Goal: Task Accomplishment & Management: Use online tool/utility

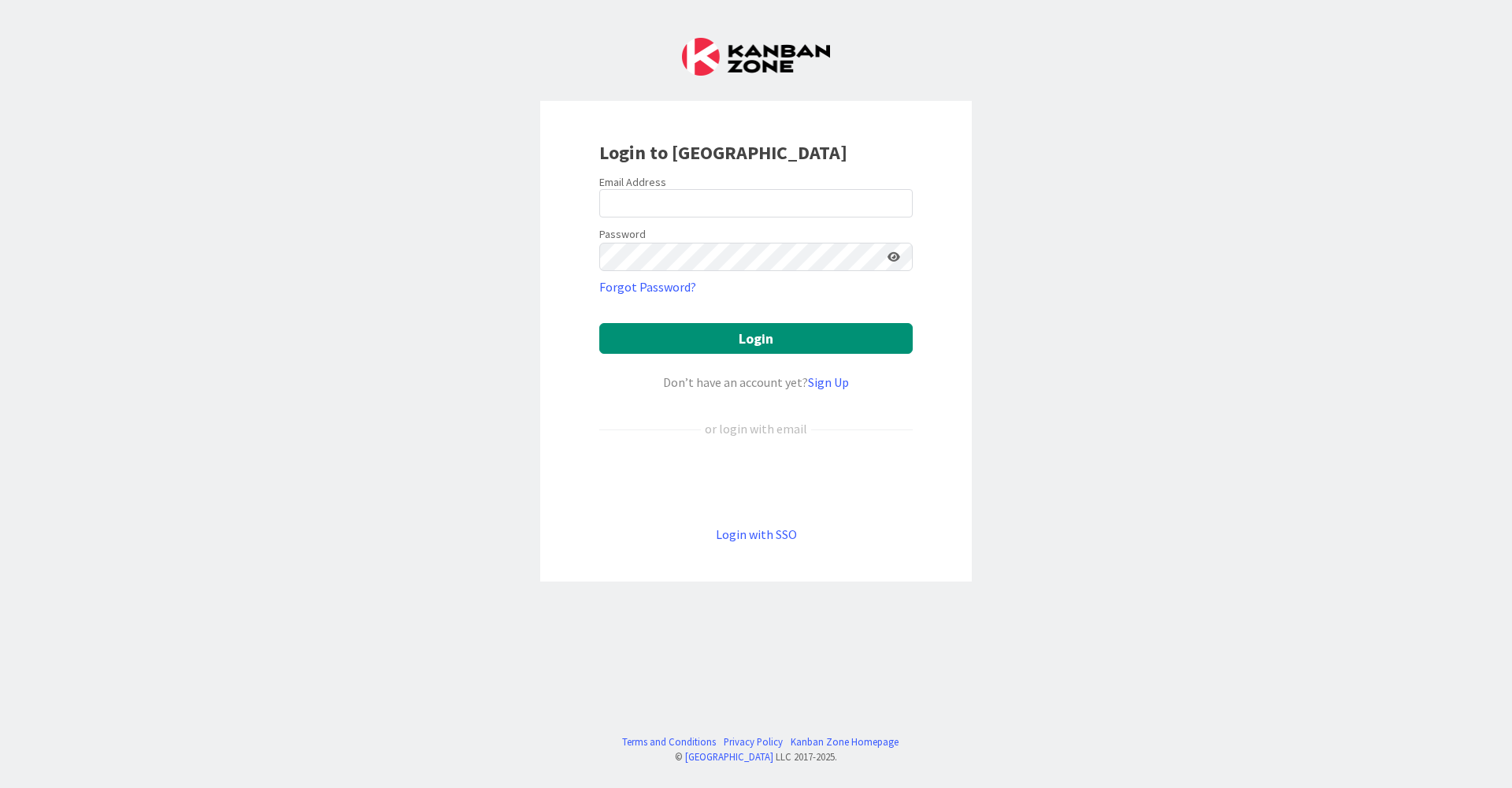
click at [600, 217] on div at bounding box center [600, 217] width 0 height 0
type input "[EMAIL_ADDRESS][DOMAIN_NAME]"
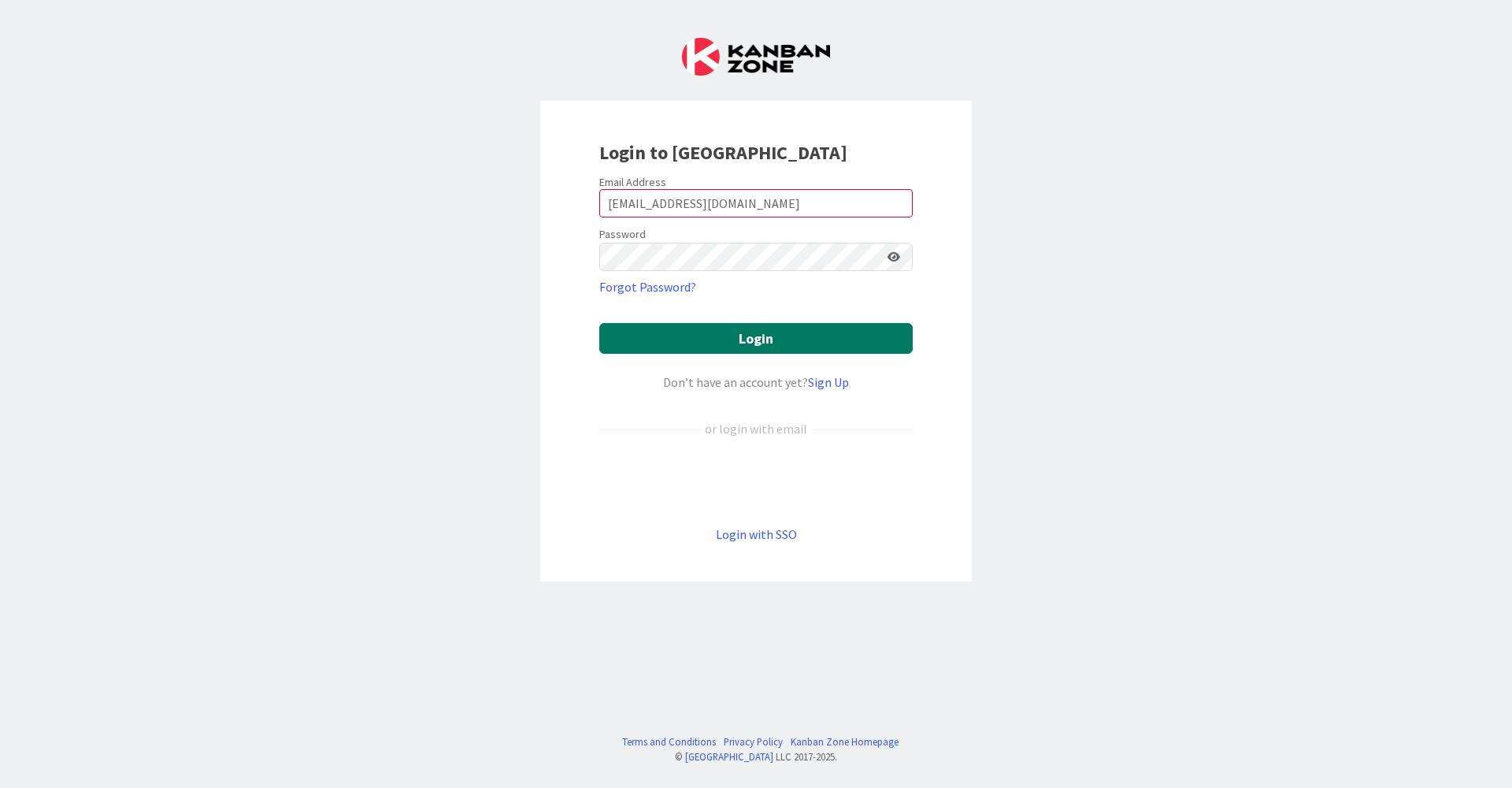
click at [763, 338] on button "Login" at bounding box center [756, 339] width 314 height 31
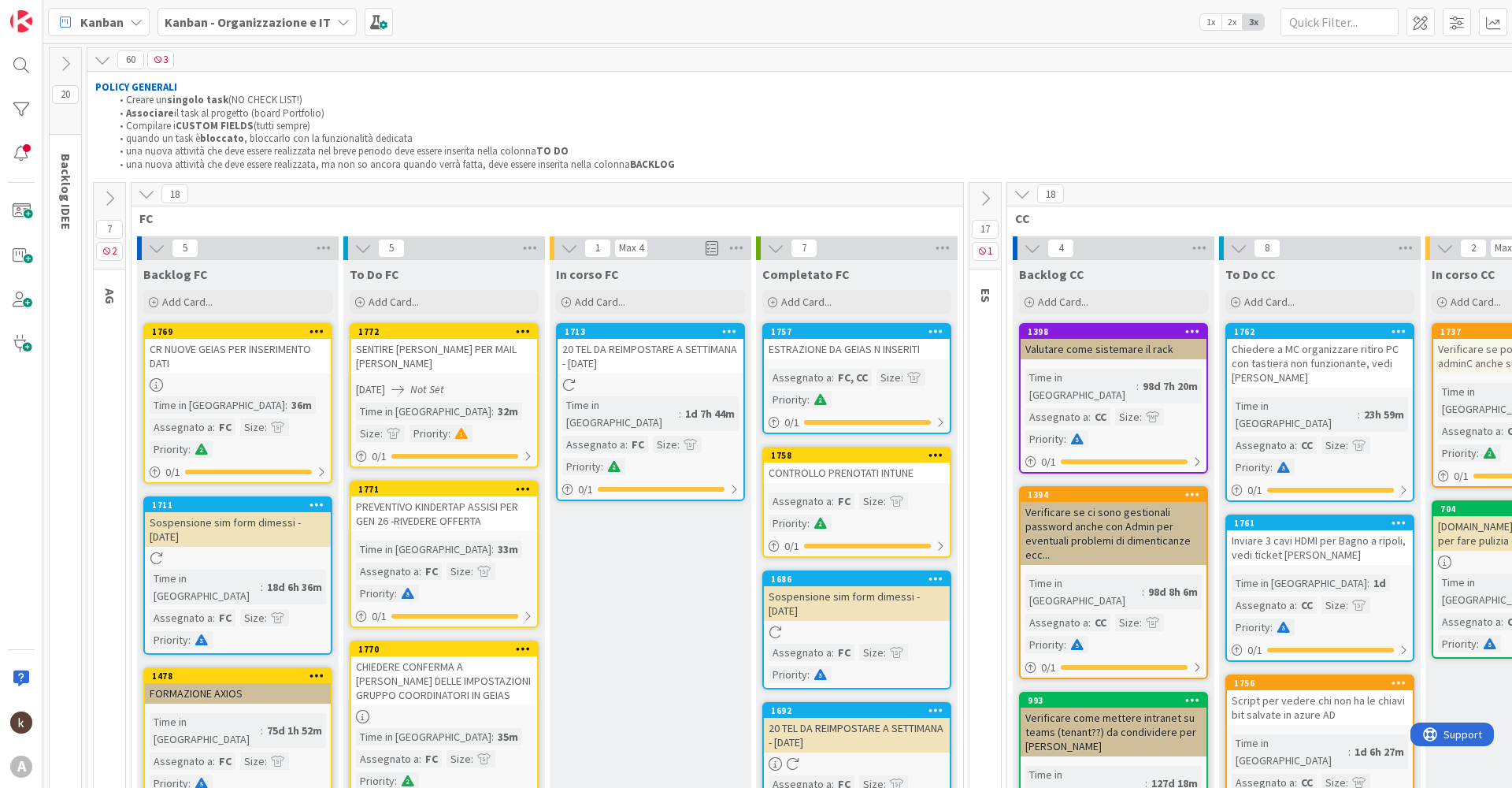
click at [99, 201] on button at bounding box center [109, 199] width 32 height 24
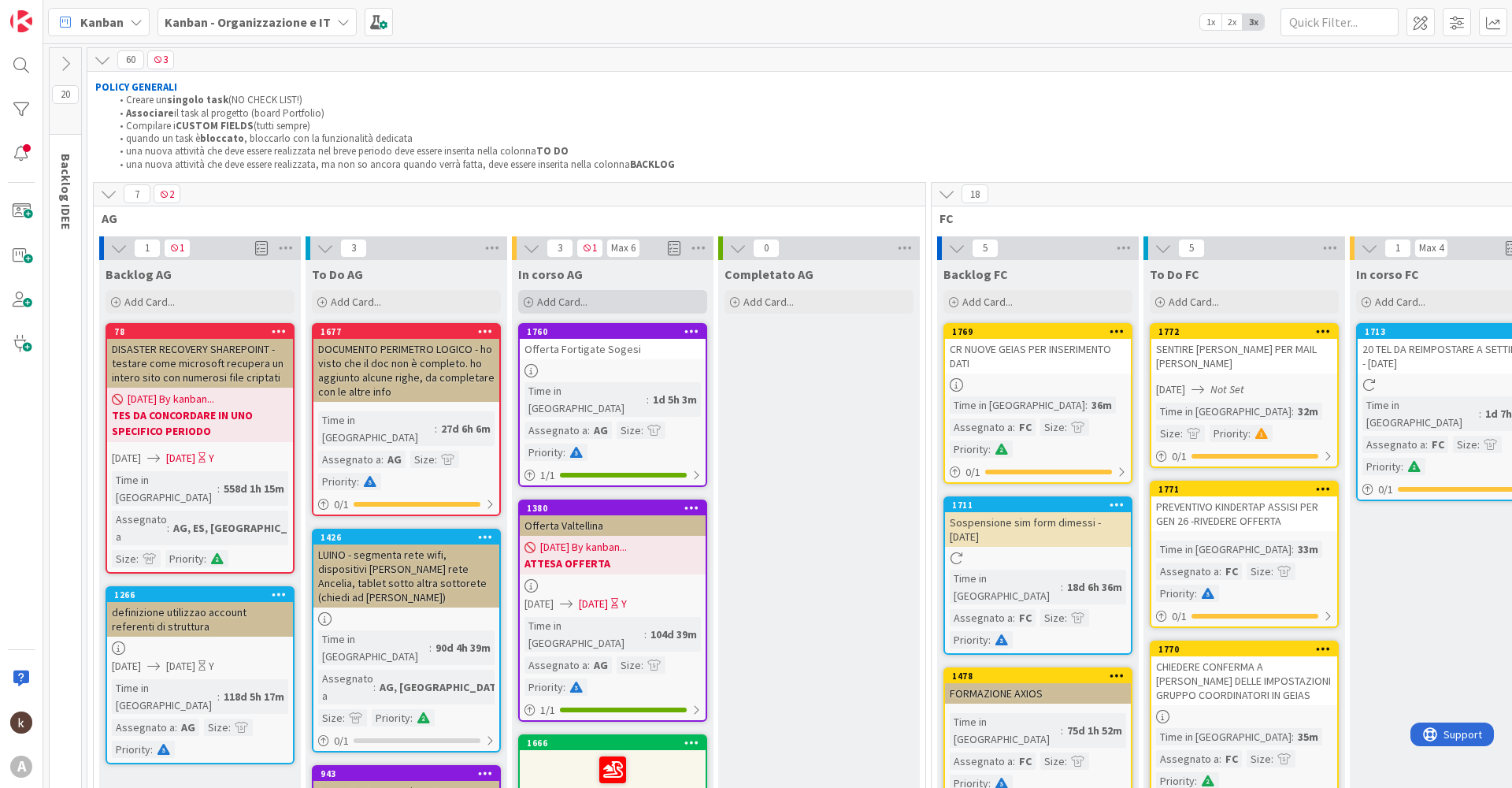
click at [568, 294] on span "Add Card..." at bounding box center [562, 301] width 50 height 14
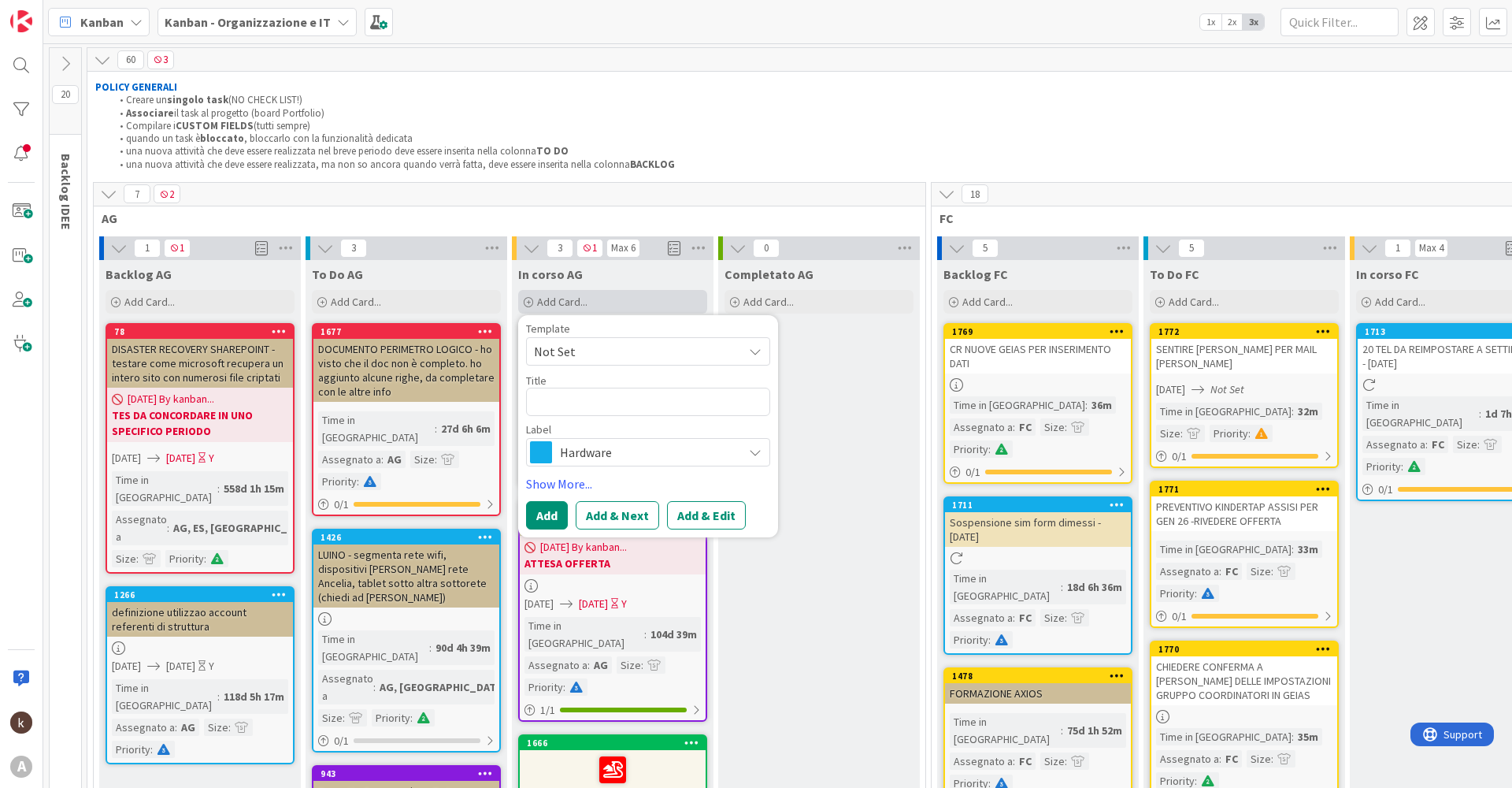
type textarea "x"
type textarea "s"
type textarea "x"
type textarea "si"
type textarea "x"
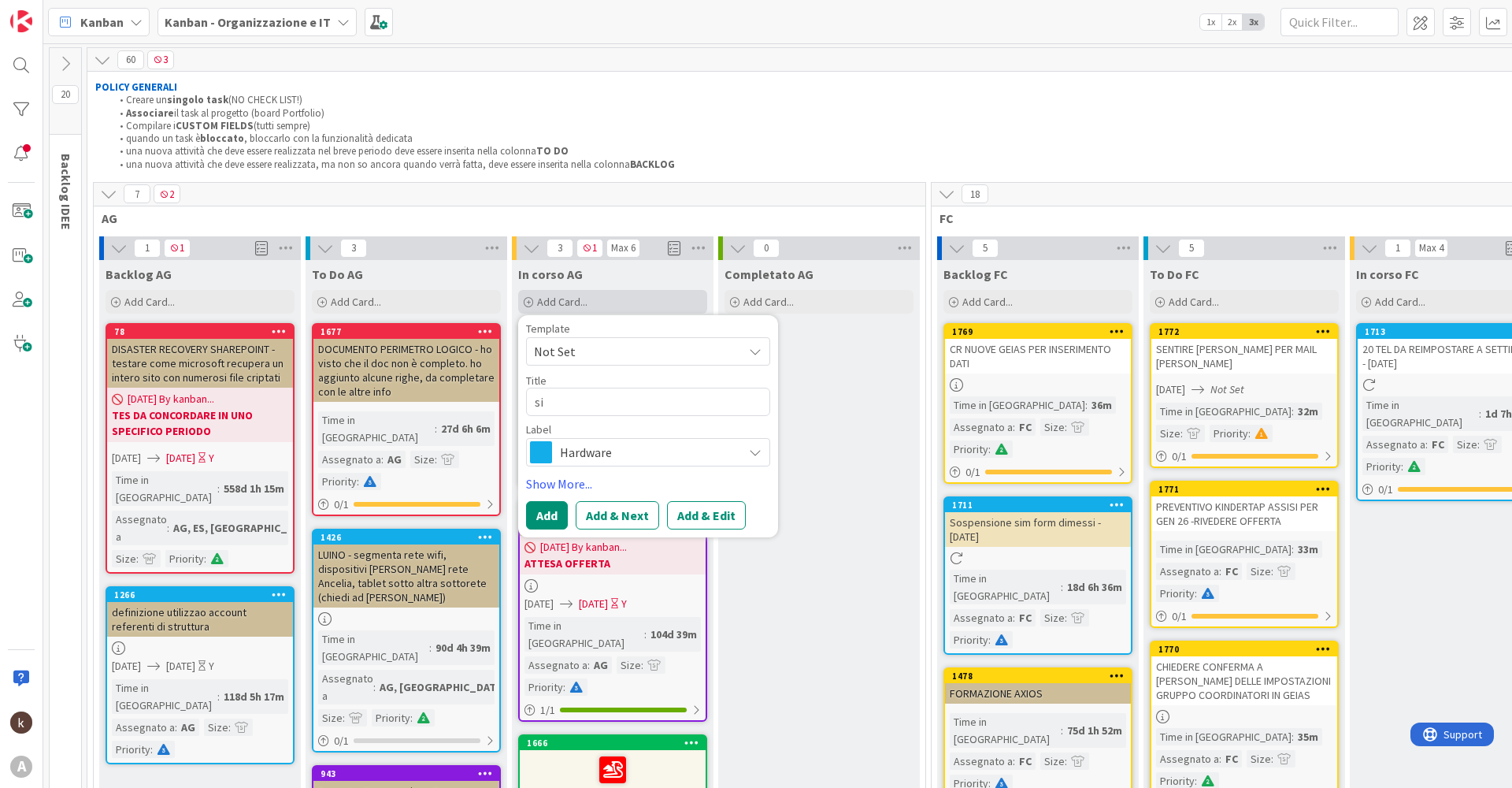
type textarea "sim"
type textarea "x"
type textarea "sim"
type textarea "x"
type textarea "sim d"
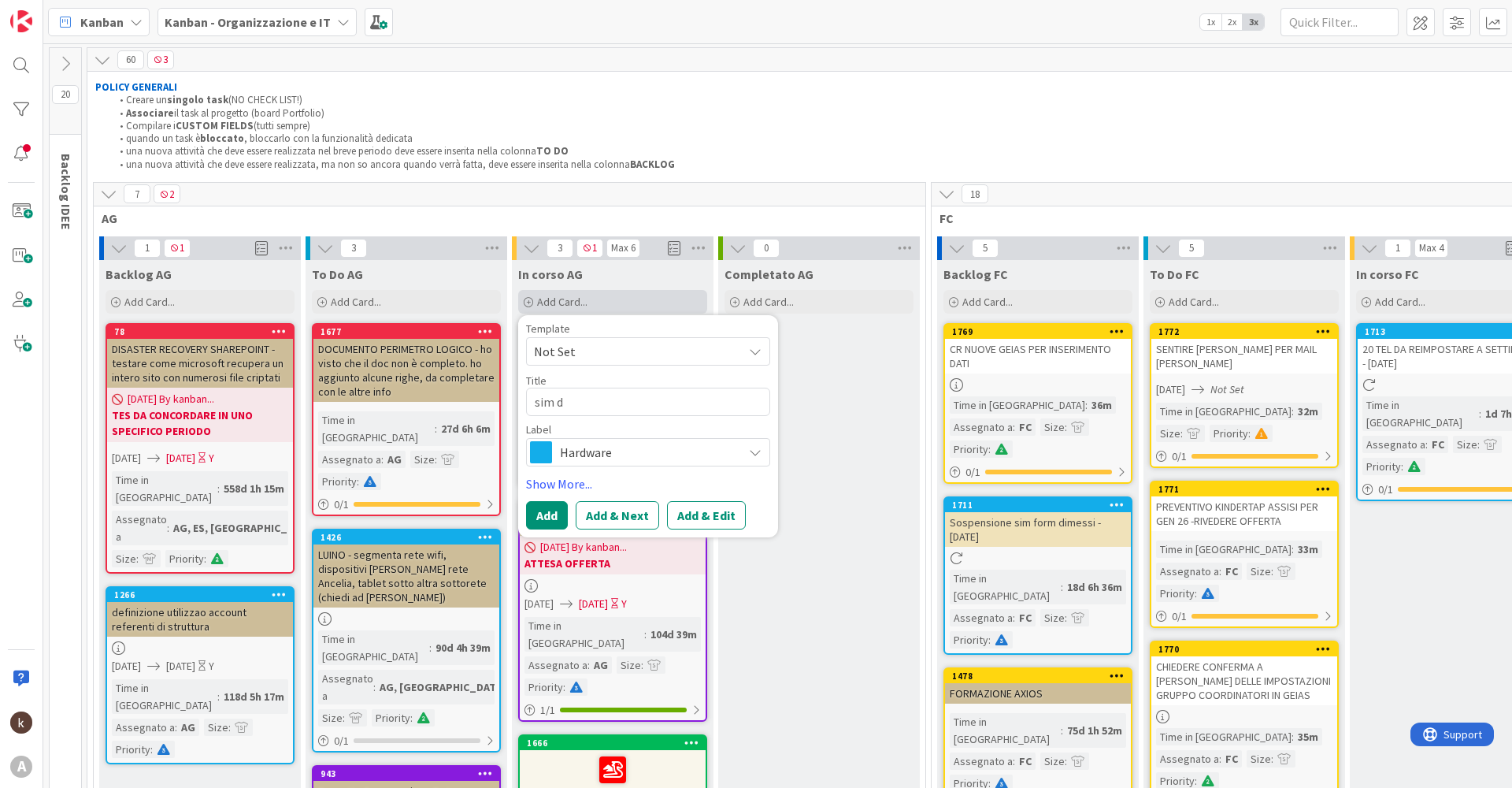
type textarea "x"
type textarea "sim da"
type textarea "x"
type textarea "sim dat"
type textarea "x"
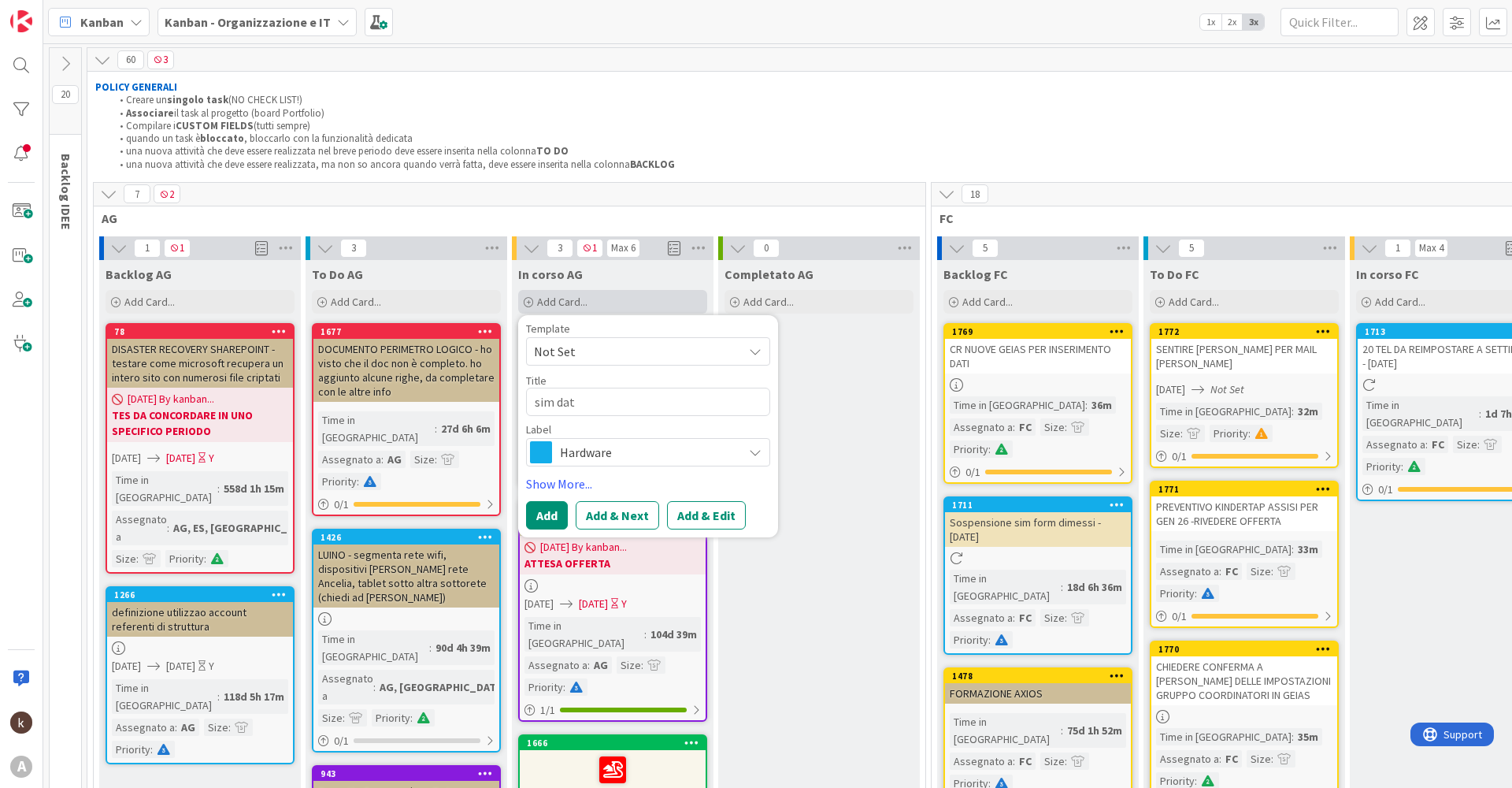
type textarea "sim dati"
type textarea "x"
type textarea "sim dati"
type textarea "x"
type textarea "sim dati v"
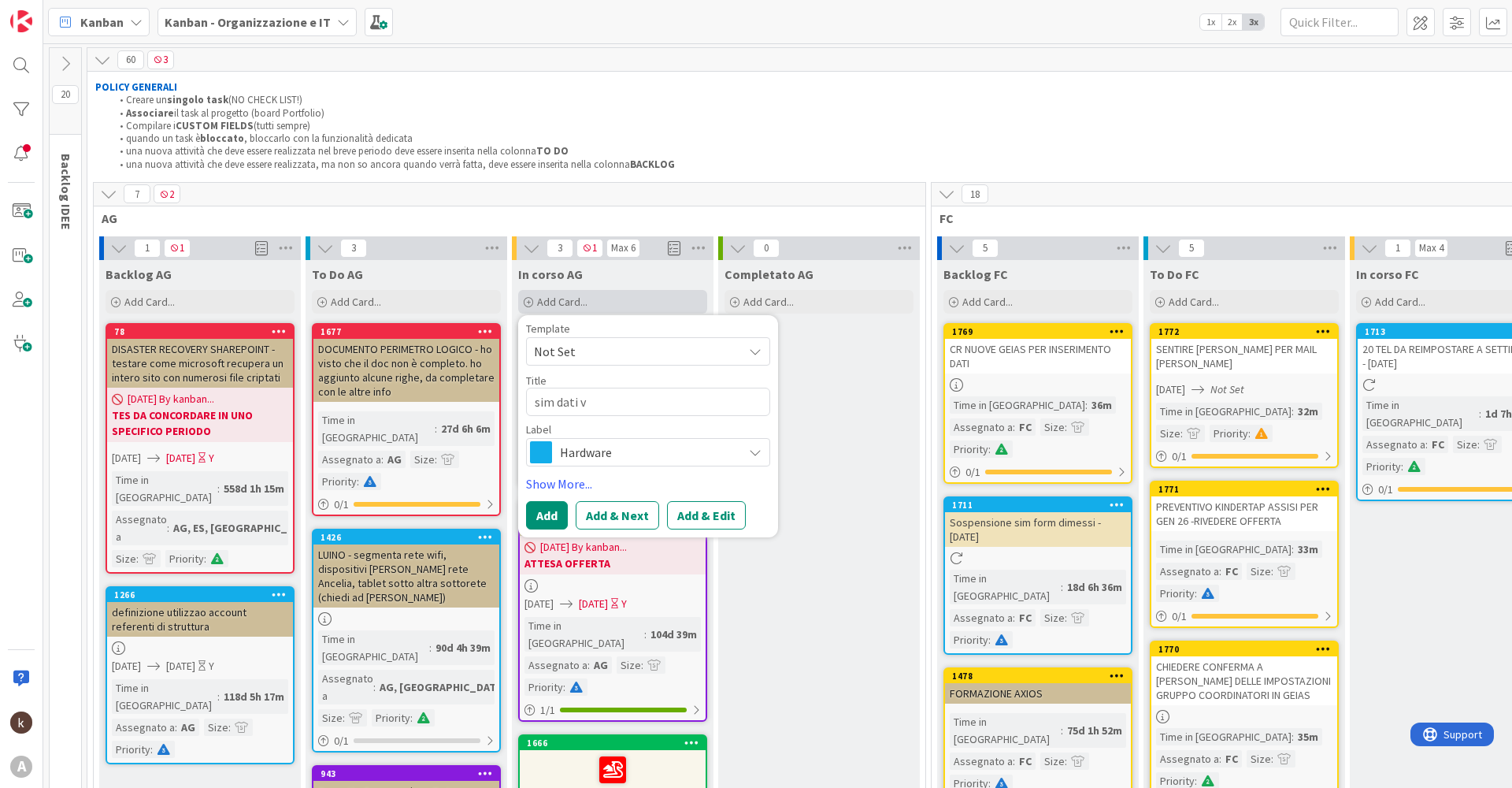
type textarea "x"
type textarea "sim dati ve"
type textarea "x"
type textarea "sim dati ver"
type textarea "x"
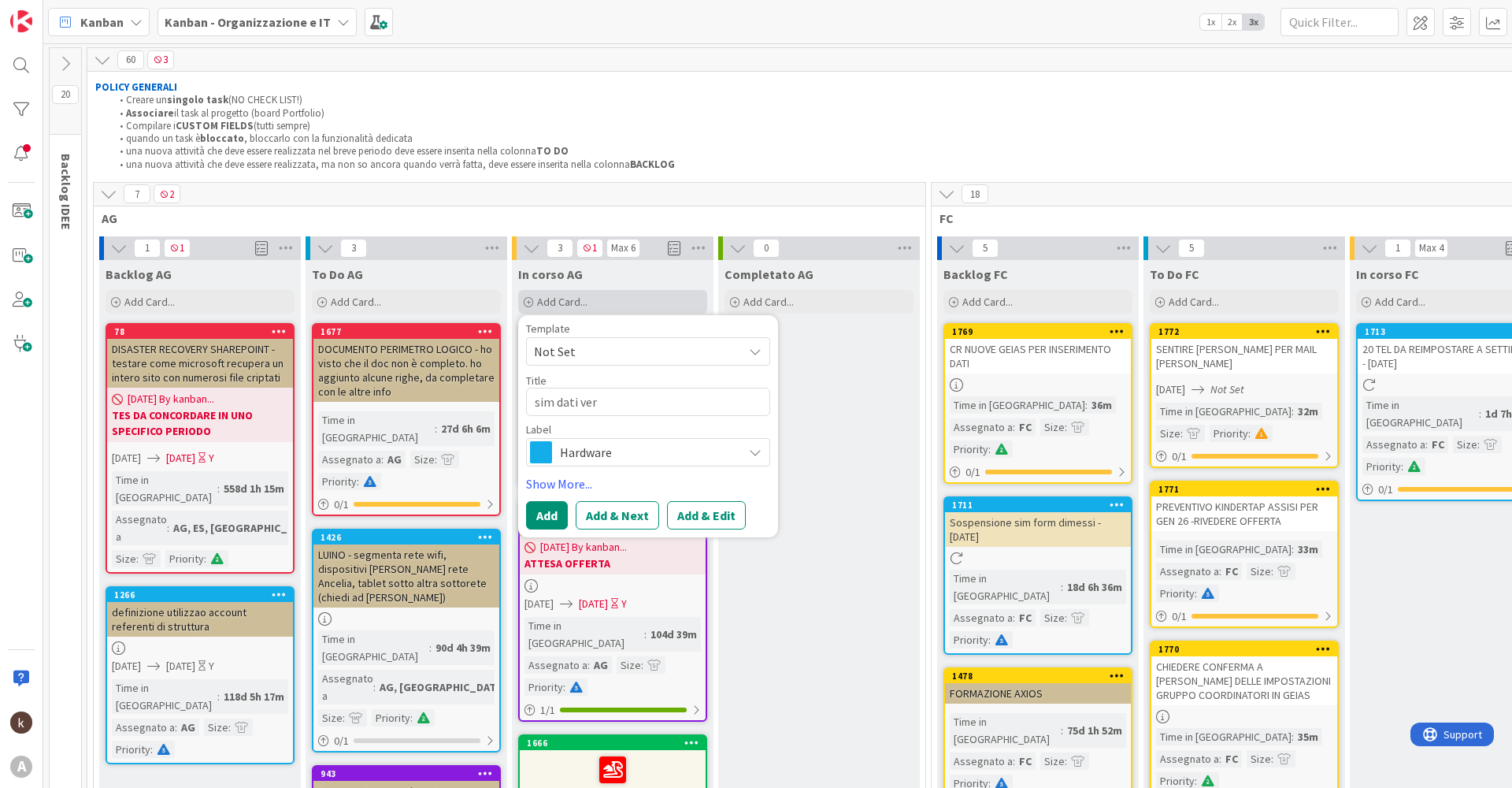
type textarea "sim dati veri"
type textarea "x"
type textarea "sim dati verif"
type textarea "x"
type textarea "sim dati verifi"
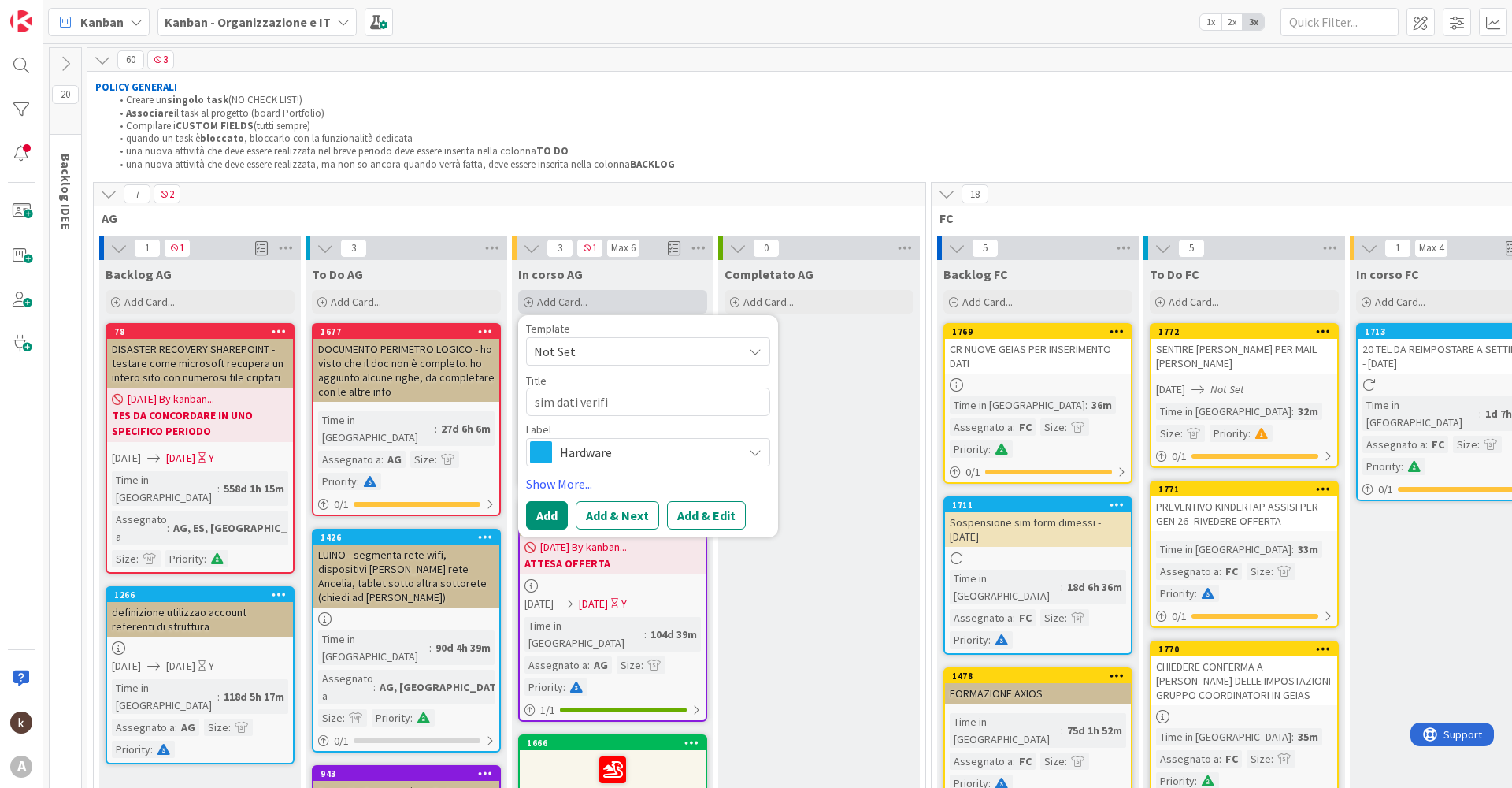
type textarea "x"
type textarea "sim dati verific"
type textarea "x"
type textarea "sim dati verifica"
click at [624, 522] on button "Add & Next" at bounding box center [617, 514] width 84 height 28
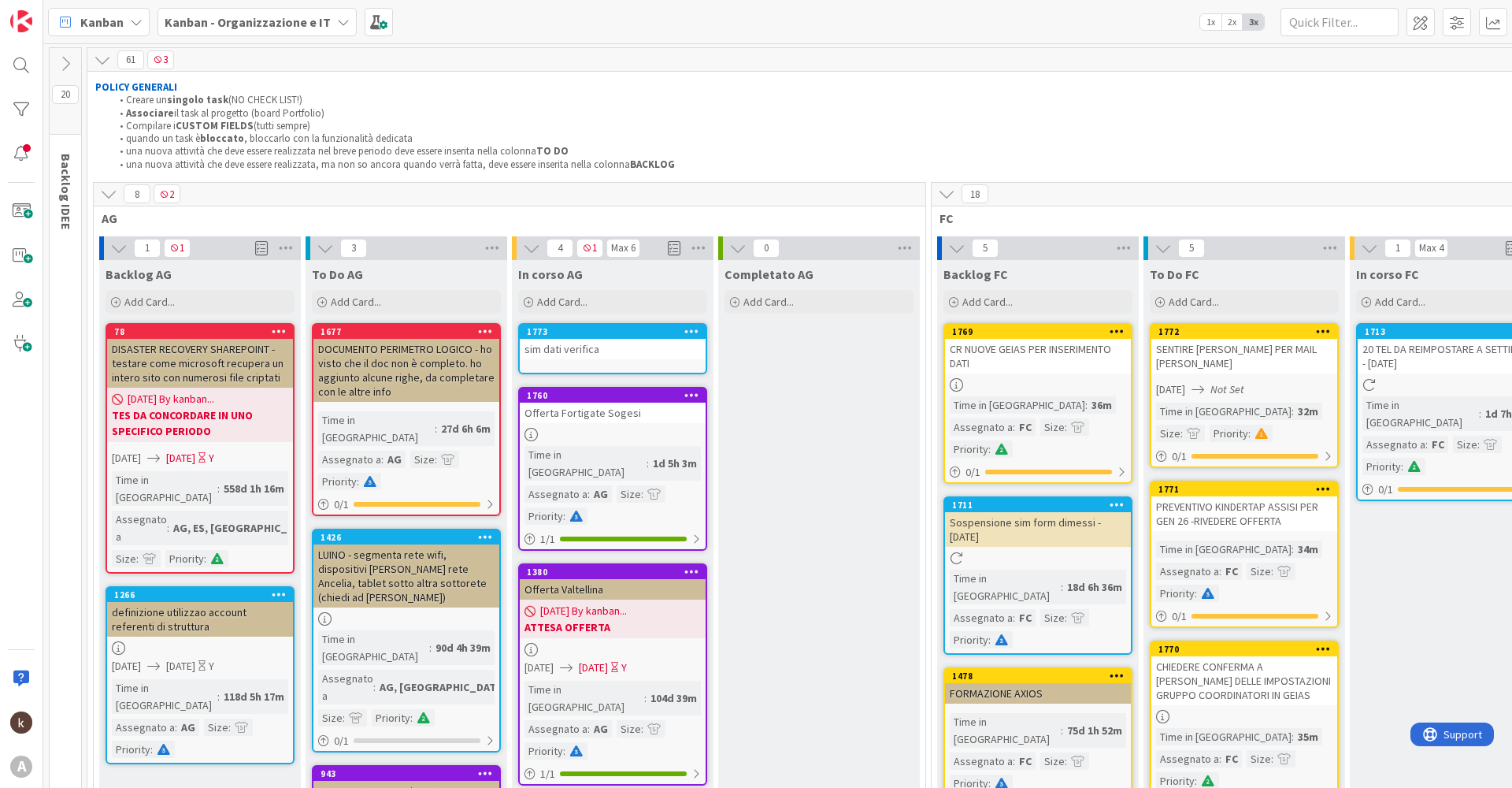
click at [584, 351] on div "sim dati verifica" at bounding box center [613, 349] width 186 height 20
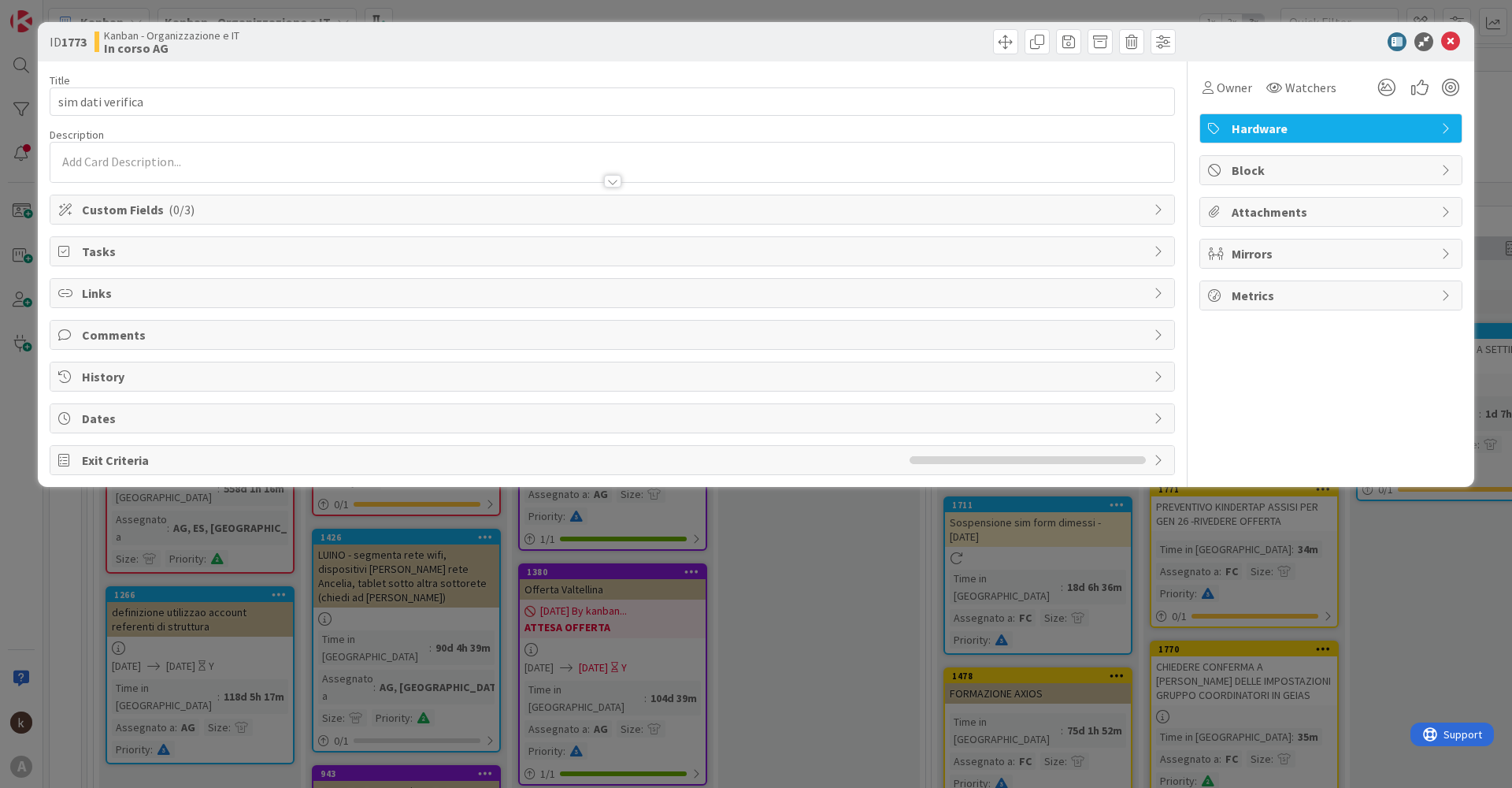
click at [160, 206] on span "Custom Fields ( 0/3 )" at bounding box center [614, 210] width 1064 height 19
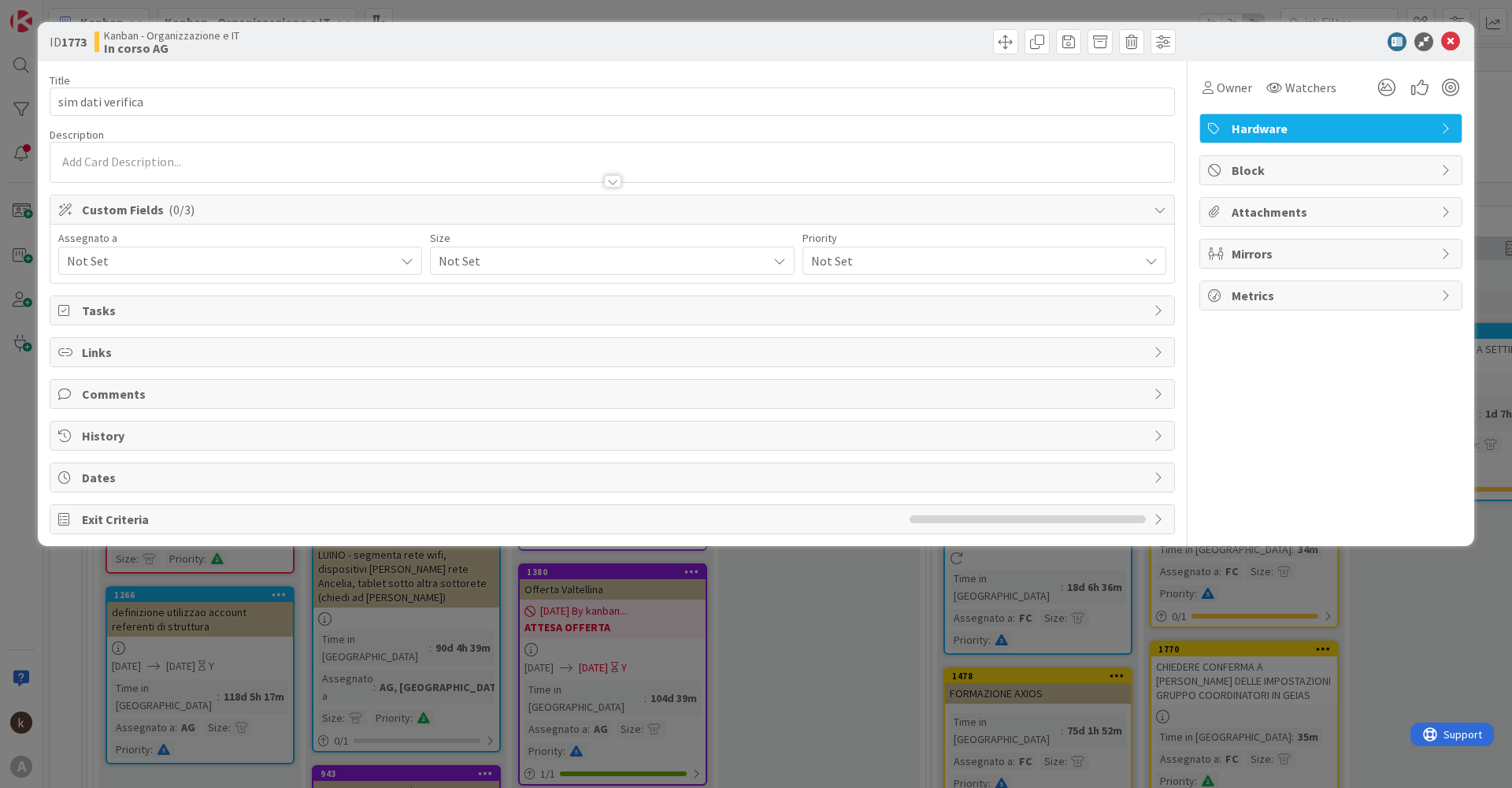
click at [134, 268] on span "Not Set" at bounding box center [231, 261] width 327 height 19
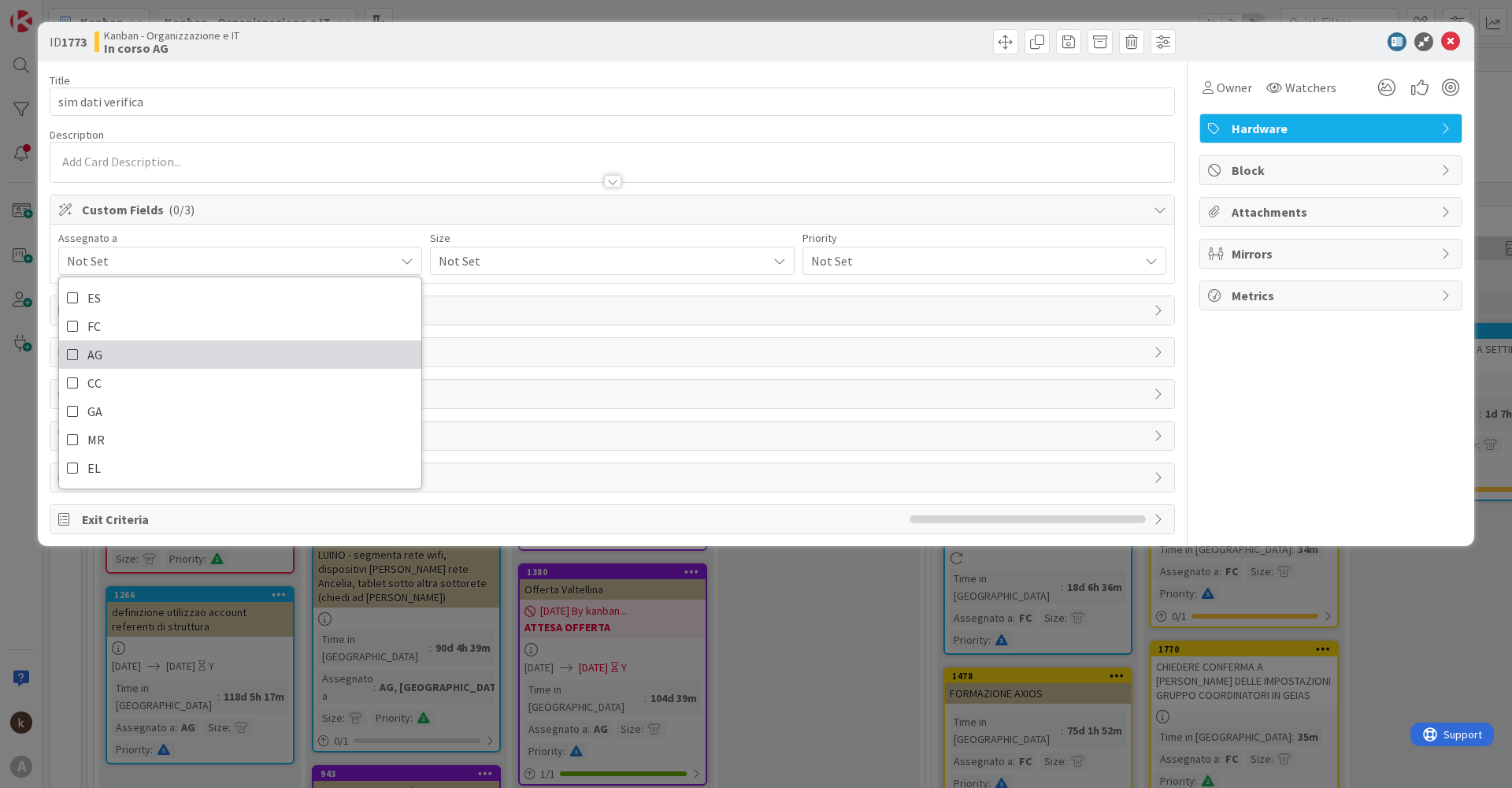
click at [82, 363] on link "AG" at bounding box center [240, 354] width 362 height 28
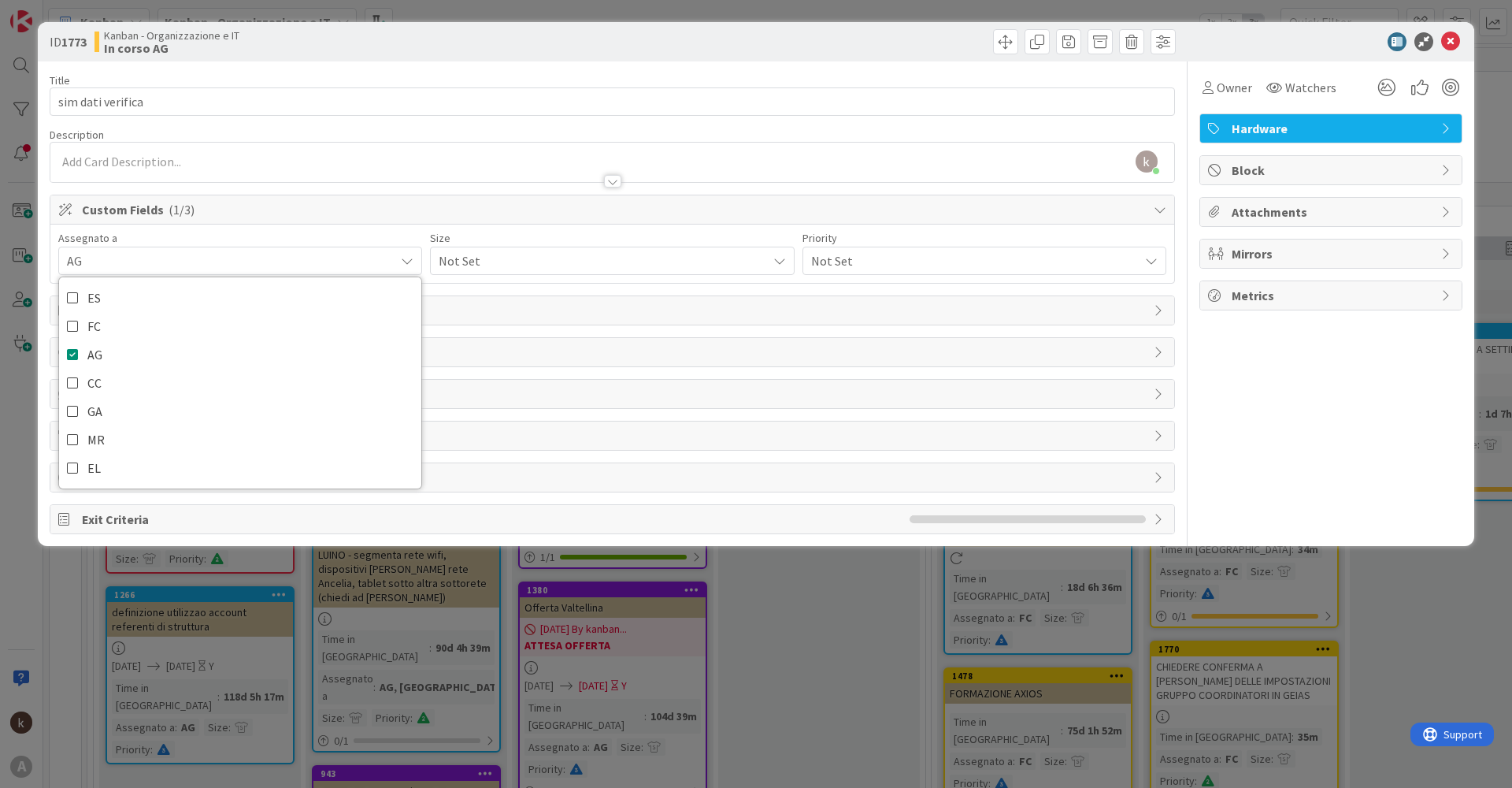
click at [460, 264] on span "Not Set" at bounding box center [598, 261] width 320 height 22
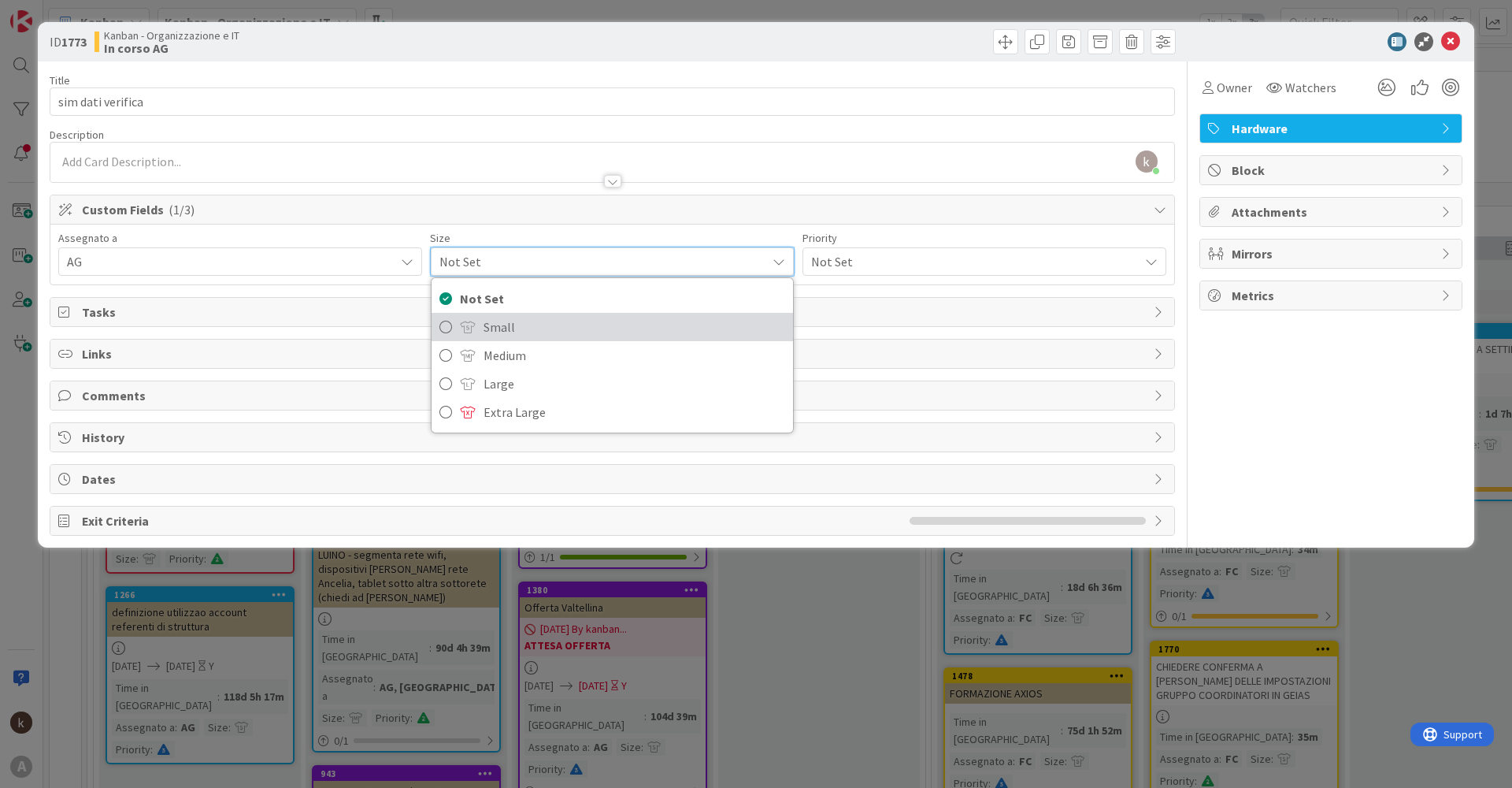
click at [461, 323] on span at bounding box center [467, 327] width 15 height 13
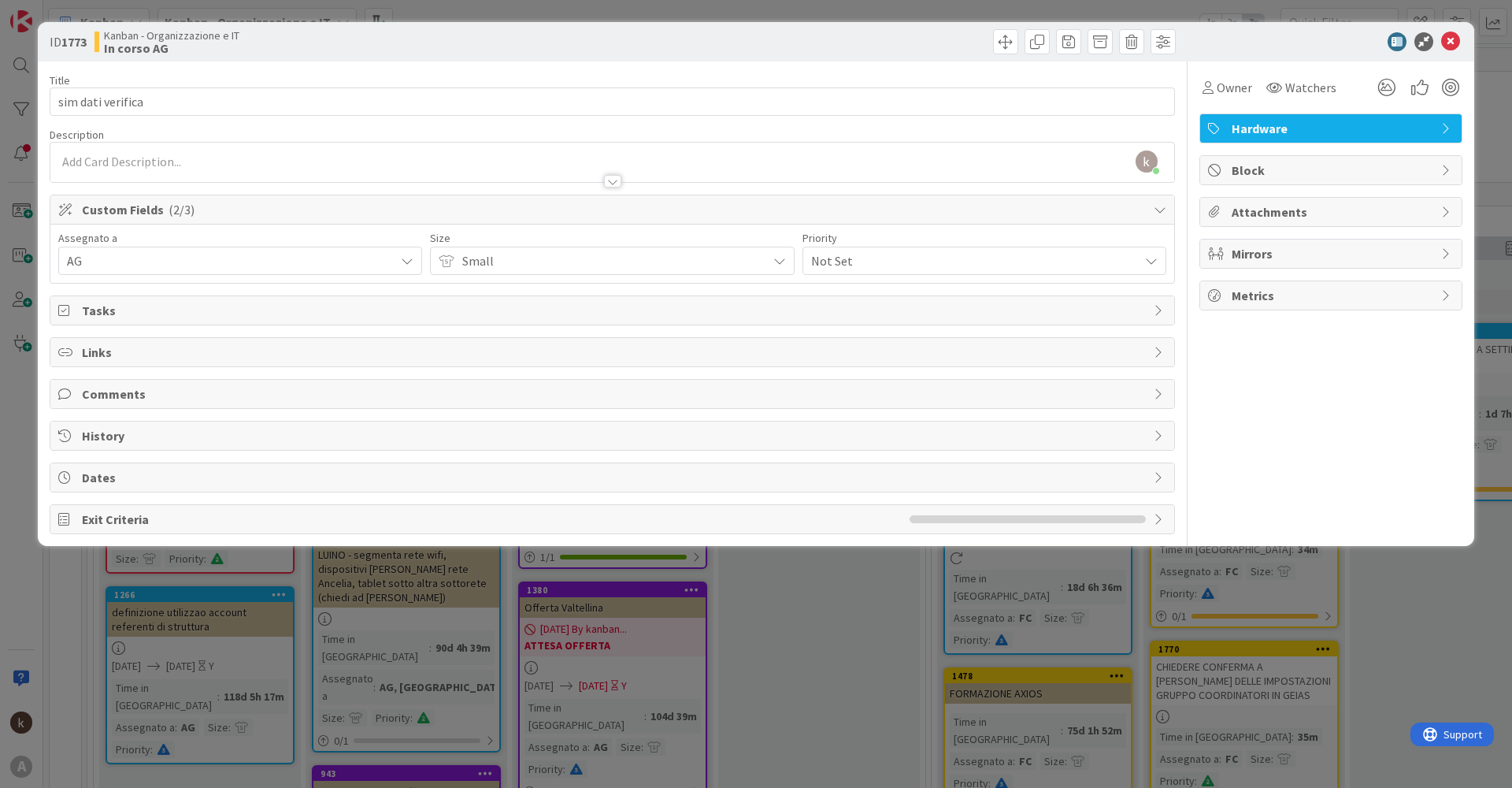
click at [834, 265] on span "Not Set" at bounding box center [970, 261] width 320 height 22
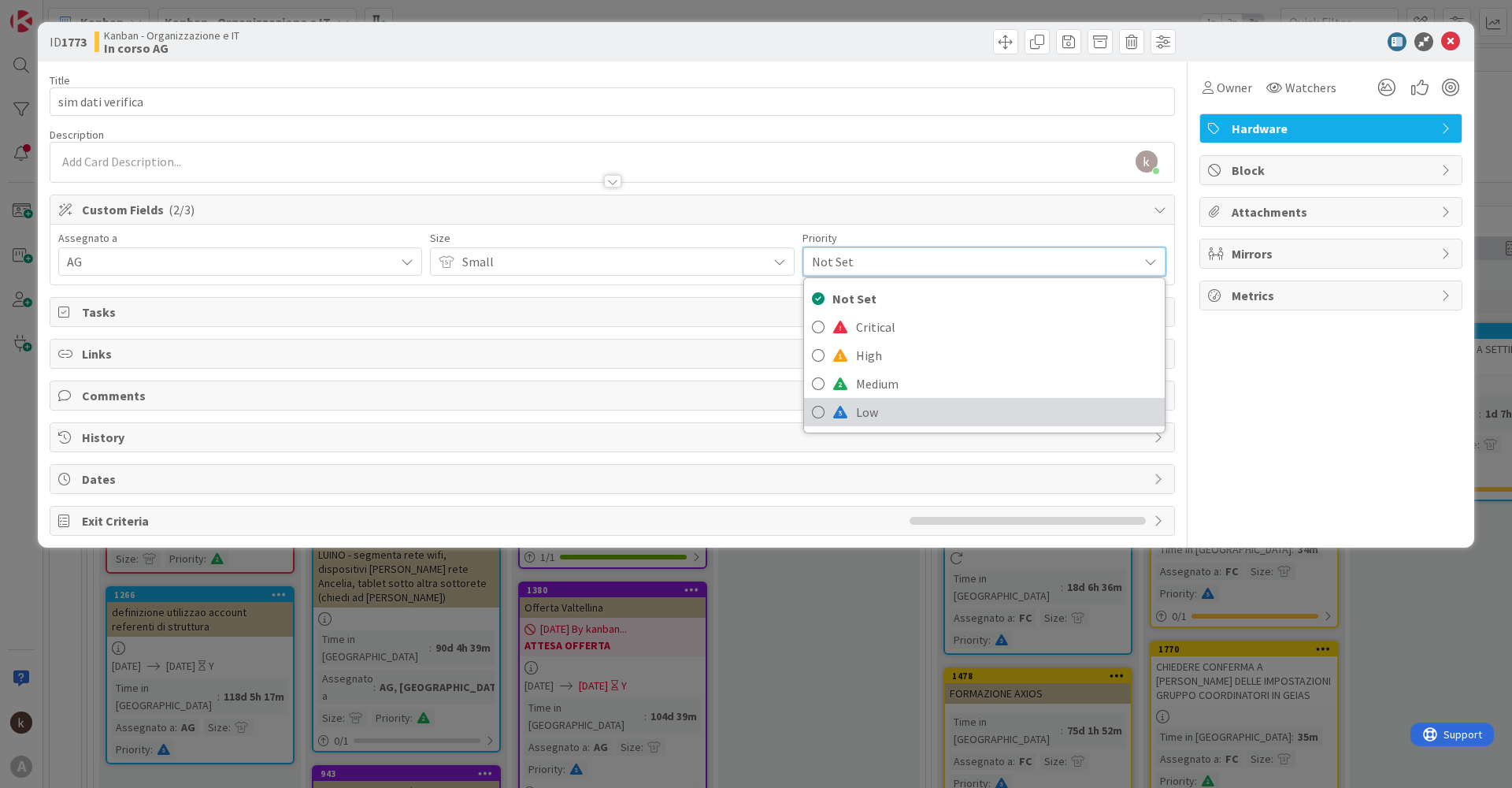
click at [832, 408] on span at bounding box center [840, 412] width 15 height 13
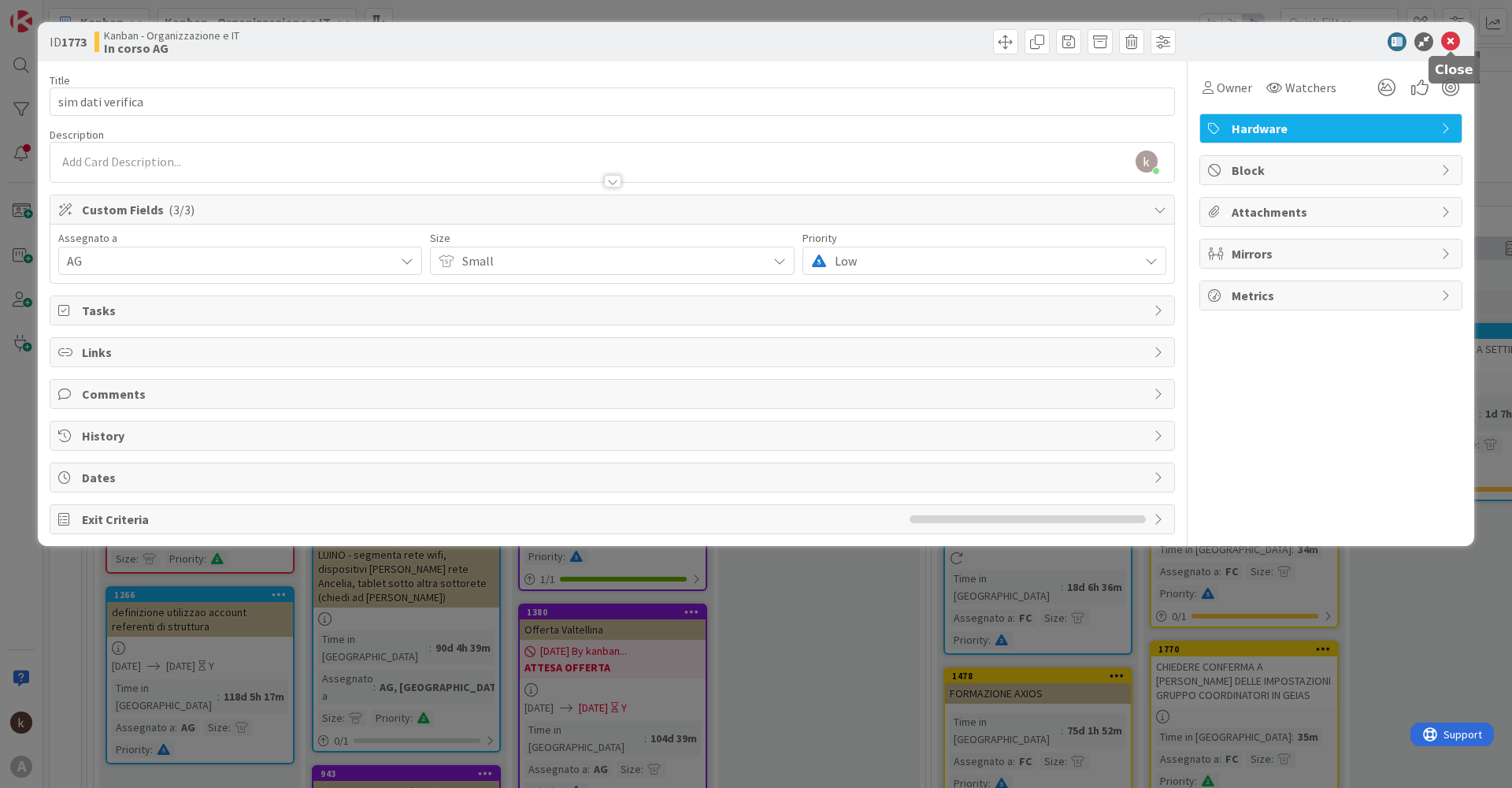
click at [1455, 45] on icon at bounding box center [1451, 42] width 19 height 19
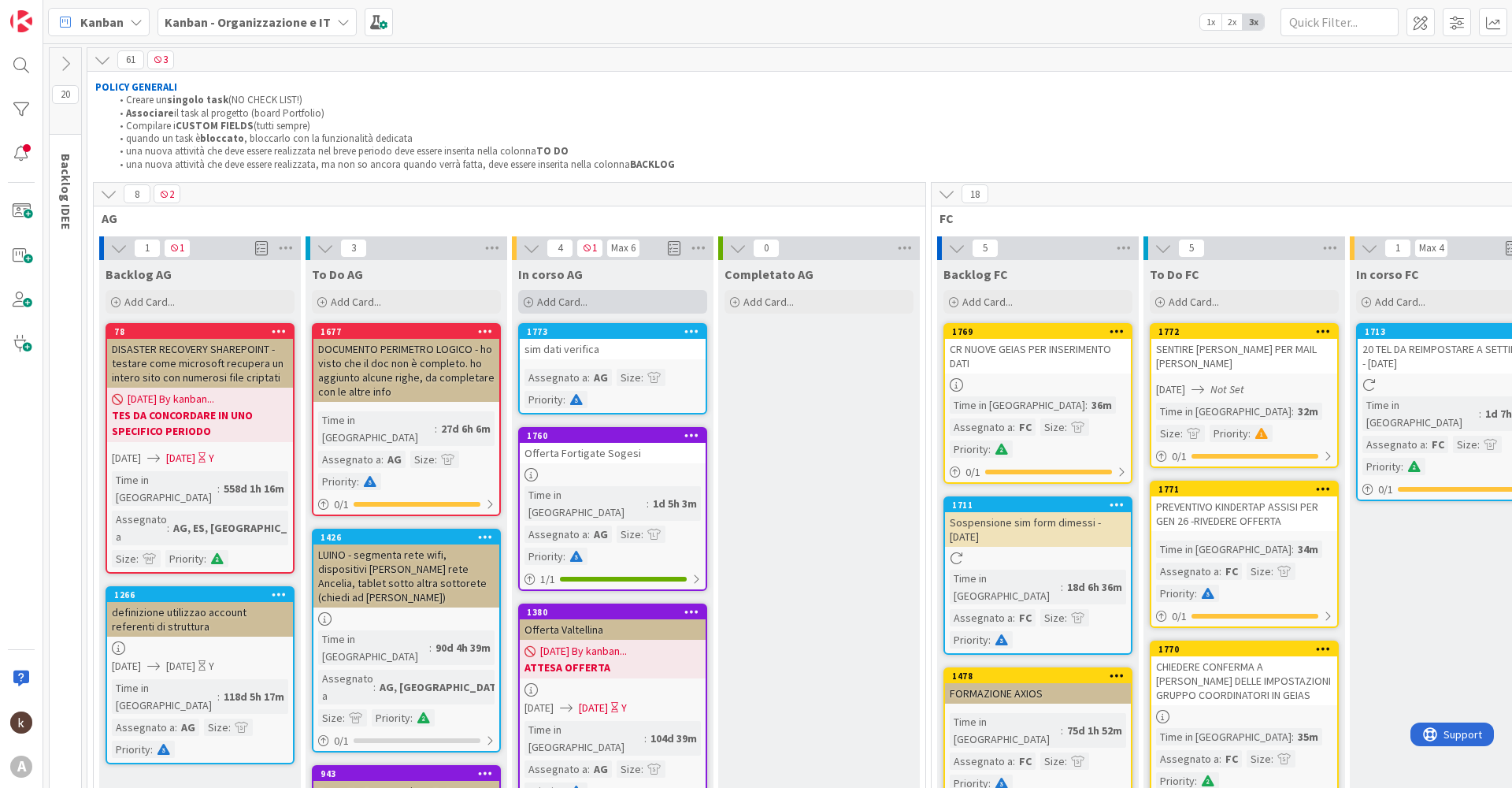
click at [594, 308] on div "Add Card..." at bounding box center [613, 302] width 189 height 24
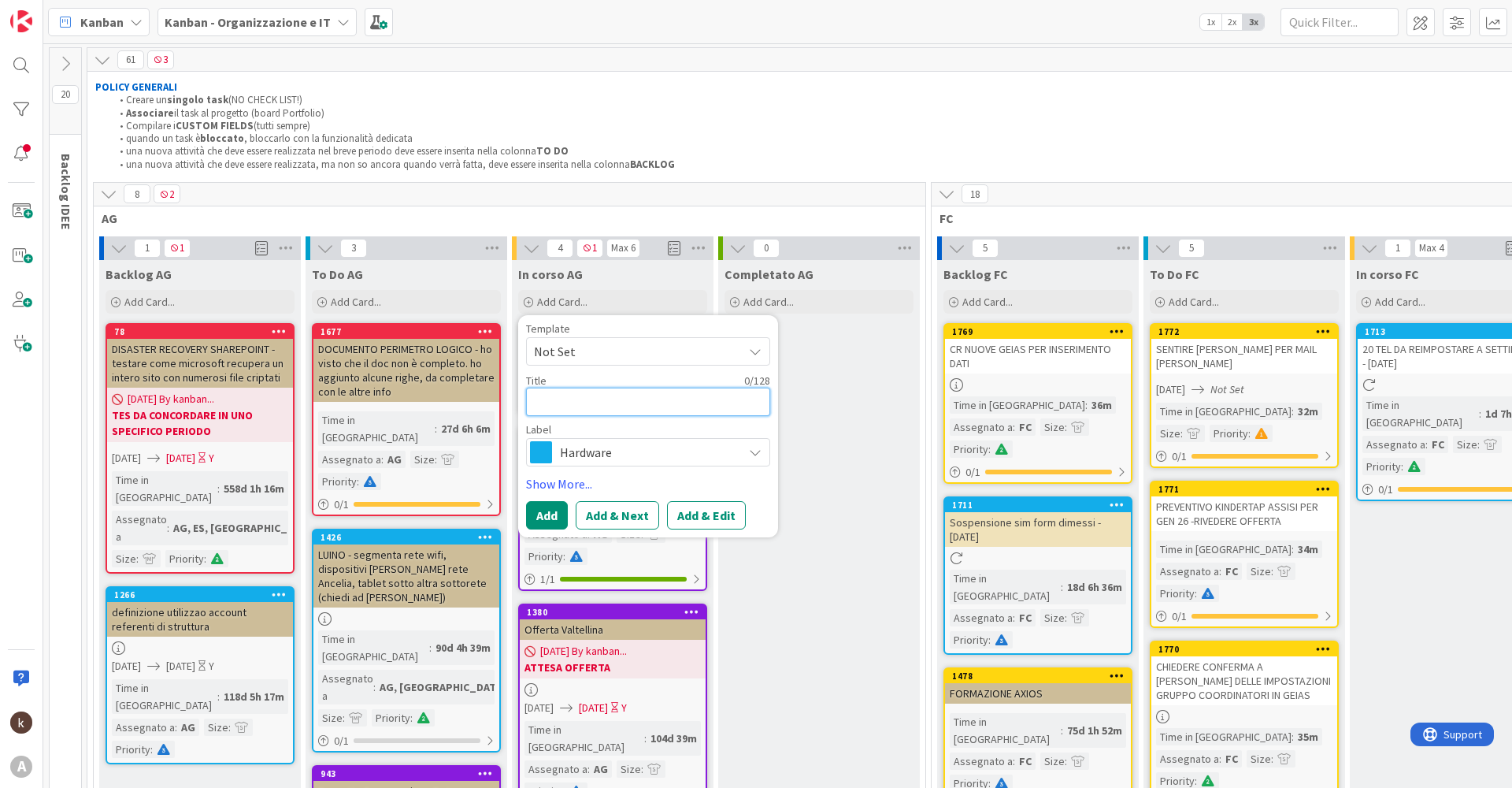
type textarea "x"
type textarea "o"
type textarea "x"
type textarea "oe"
type textarea "x"
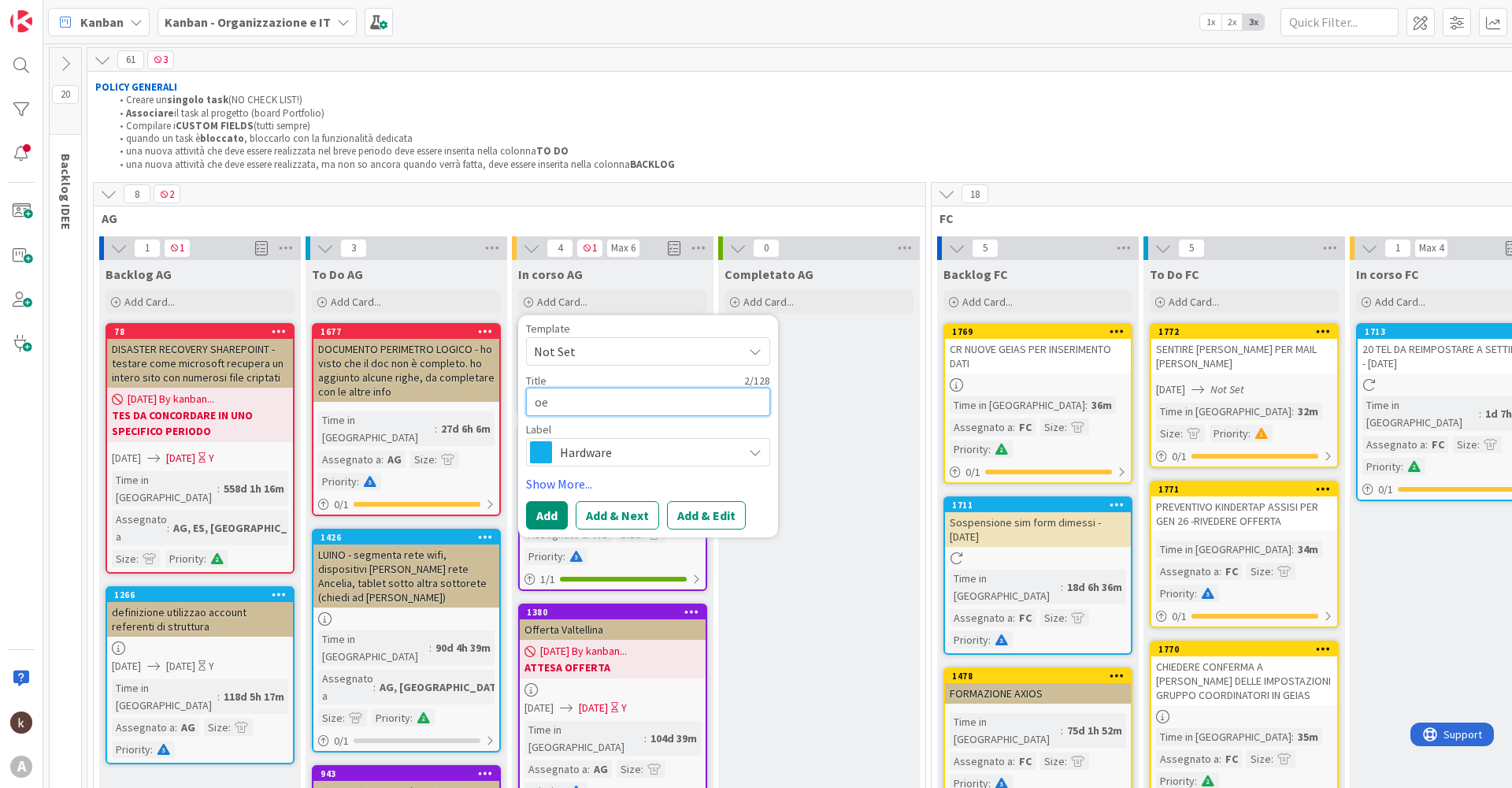
type textarea "o"
type textarea "x"
type textarea "or"
type textarea "x"
type textarea "ord"
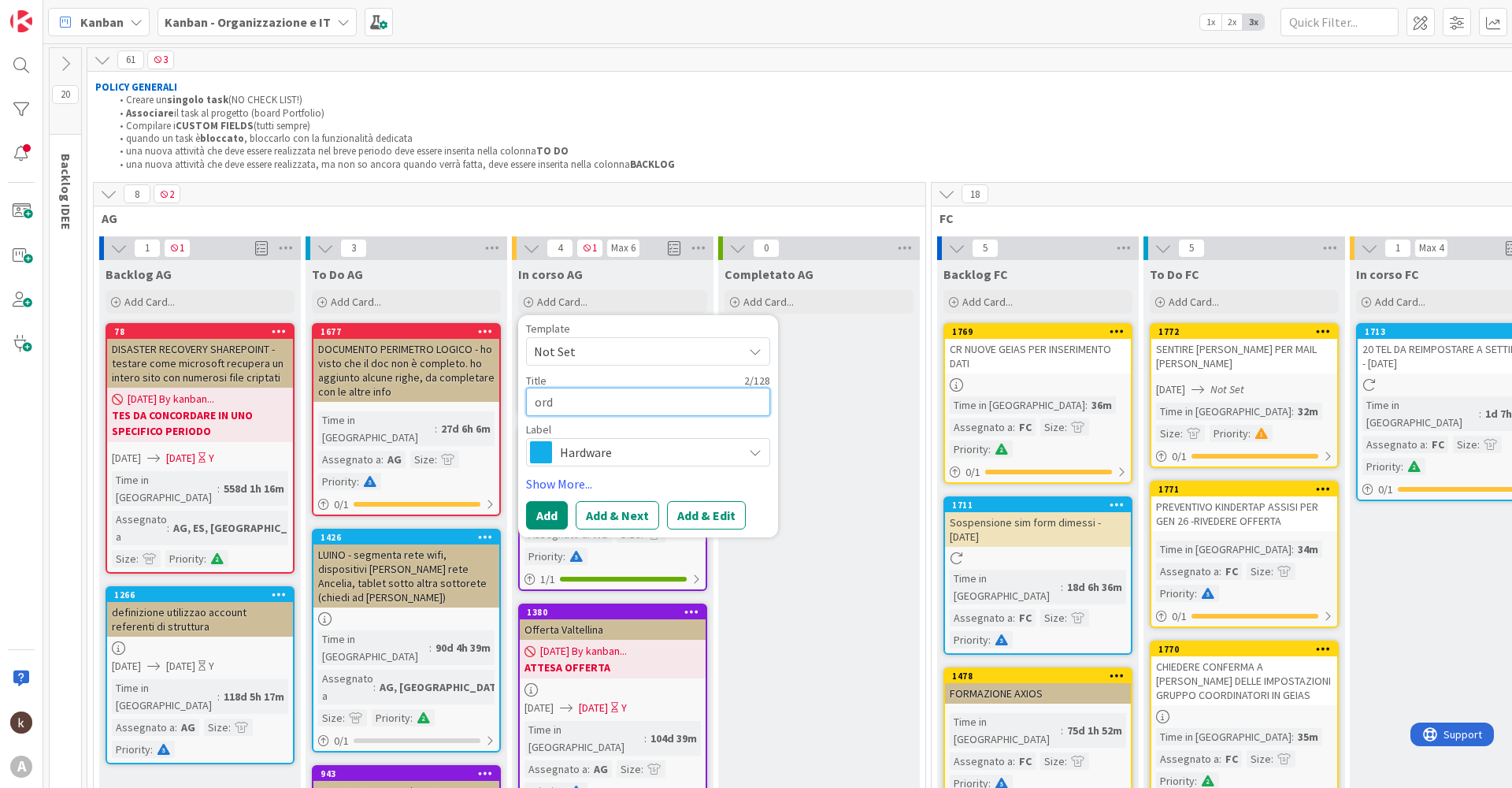
type textarea "x"
type textarea "ordi"
type textarea "x"
type textarea "ordin"
type textarea "x"
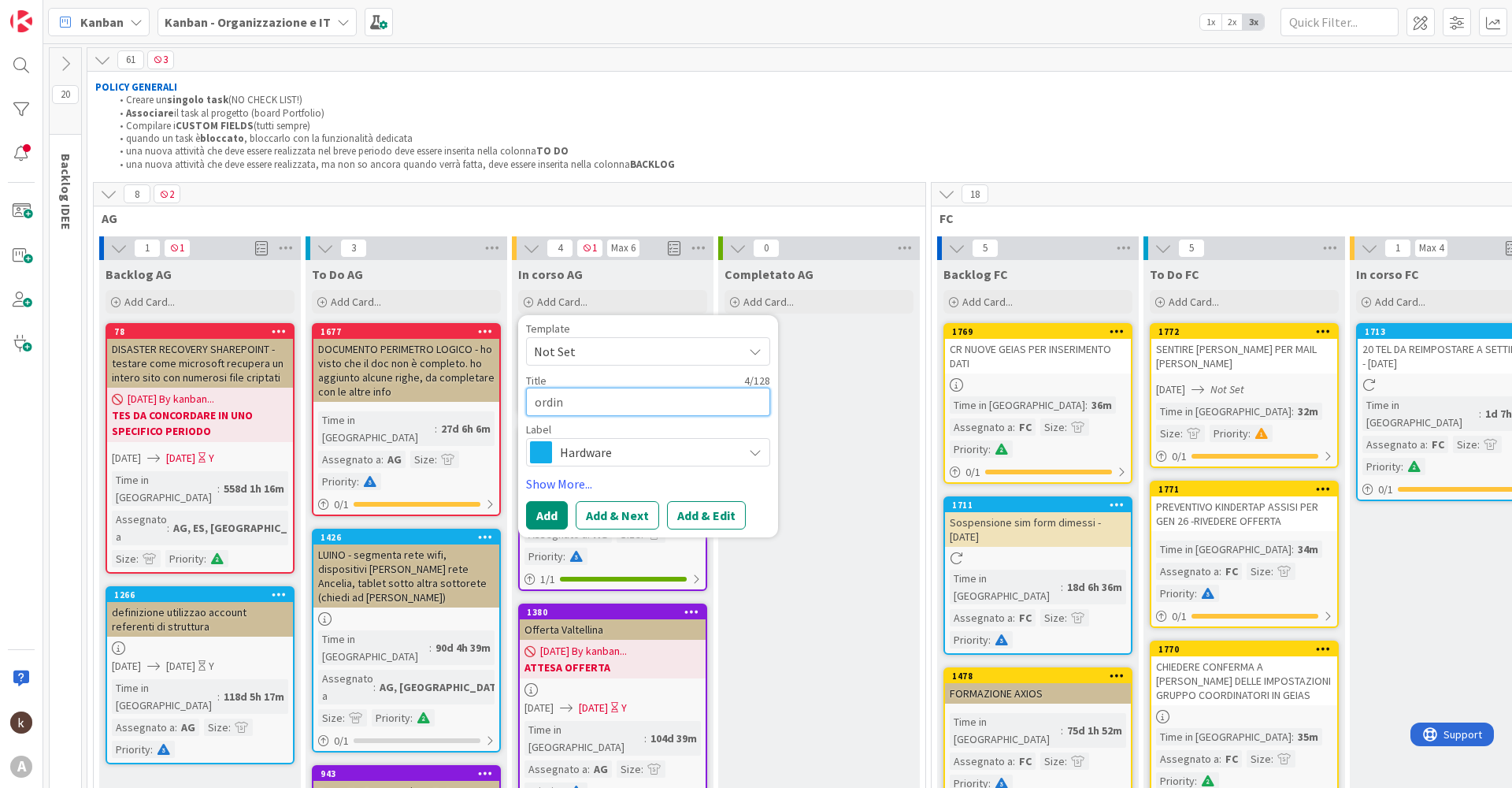
type textarea "ordini"
type textarea "x"
type textarea "ordini"
type textarea "x"
type textarea "ordini v"
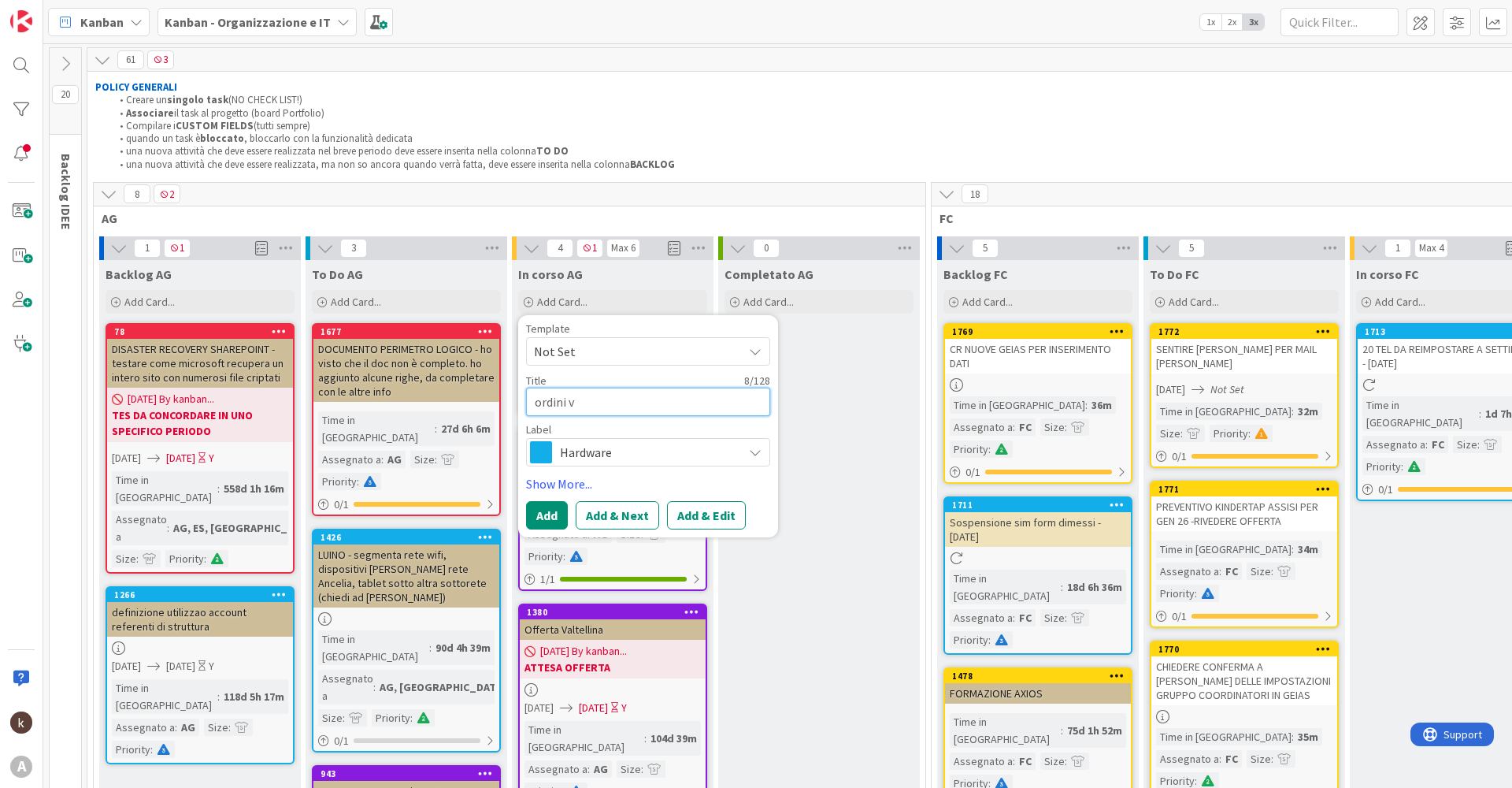
type textarea "x"
type textarea "ordini va"
type textarea "x"
type textarea "ordini var"
type textarea "x"
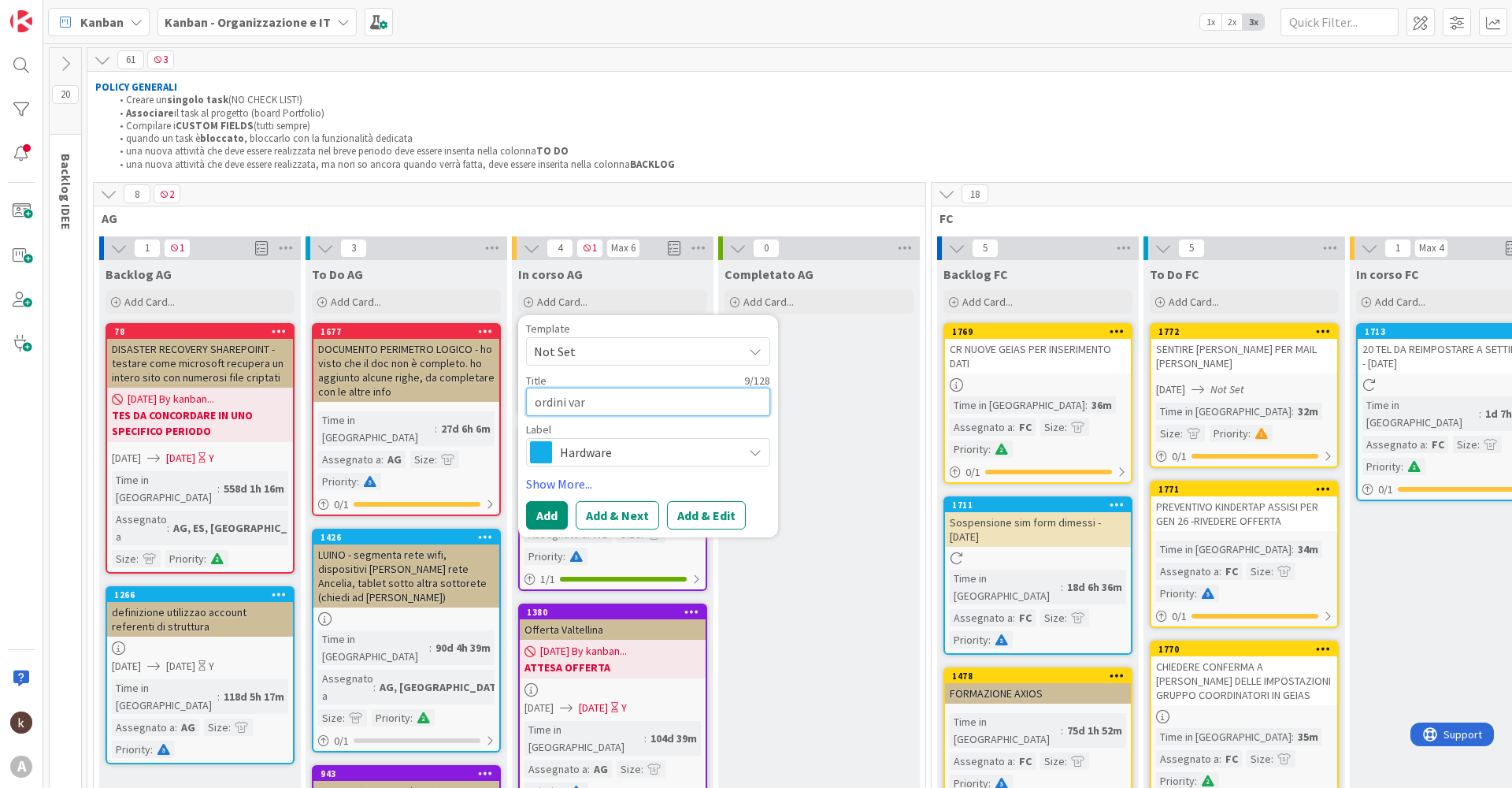
type textarea "ordini vari"
type textarea "x"
type textarea "ordini vari"
click at [710, 520] on button "Add & Edit" at bounding box center [706, 514] width 78 height 28
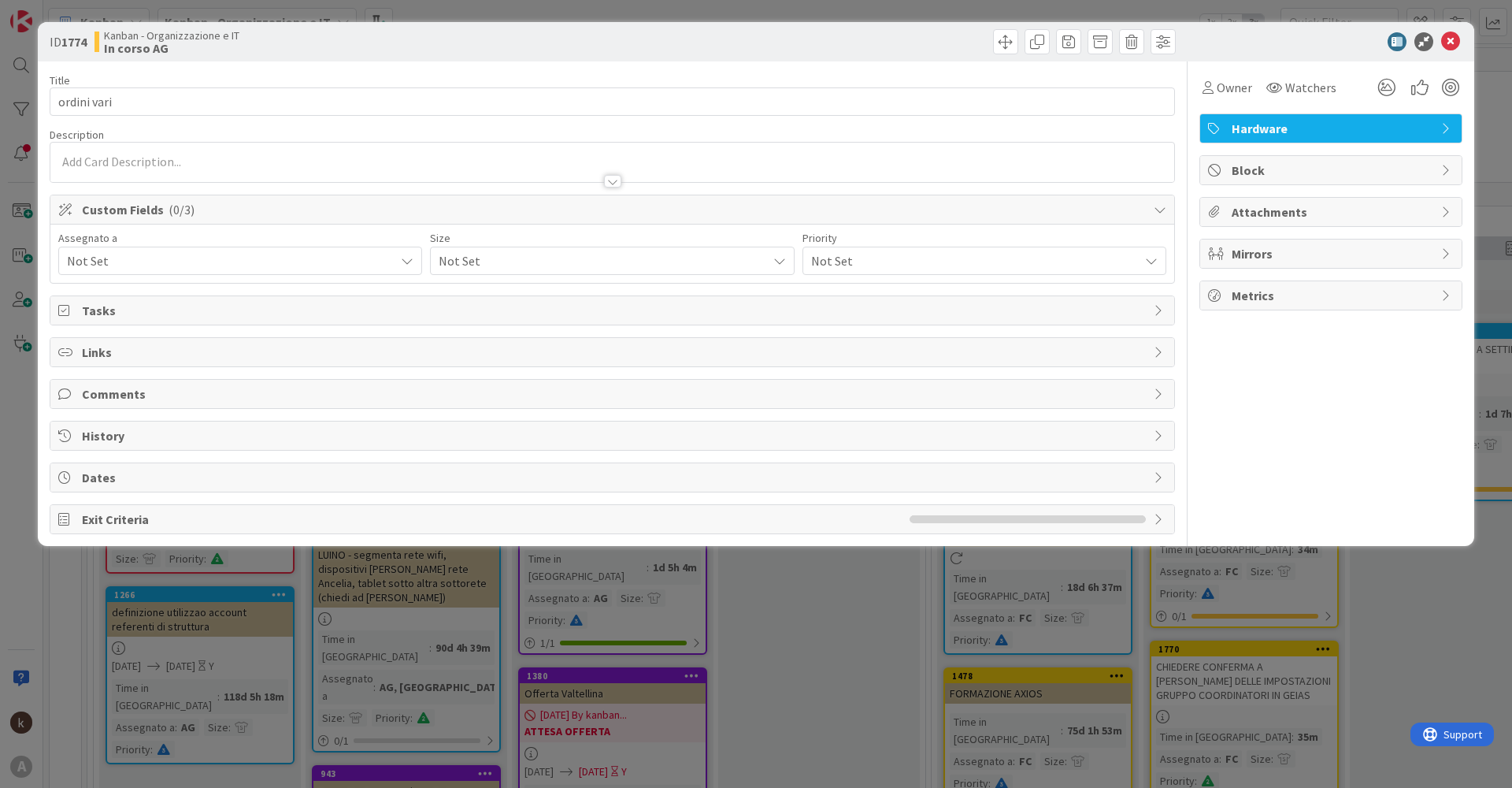
click at [181, 253] on span "Not Set" at bounding box center [231, 261] width 327 height 19
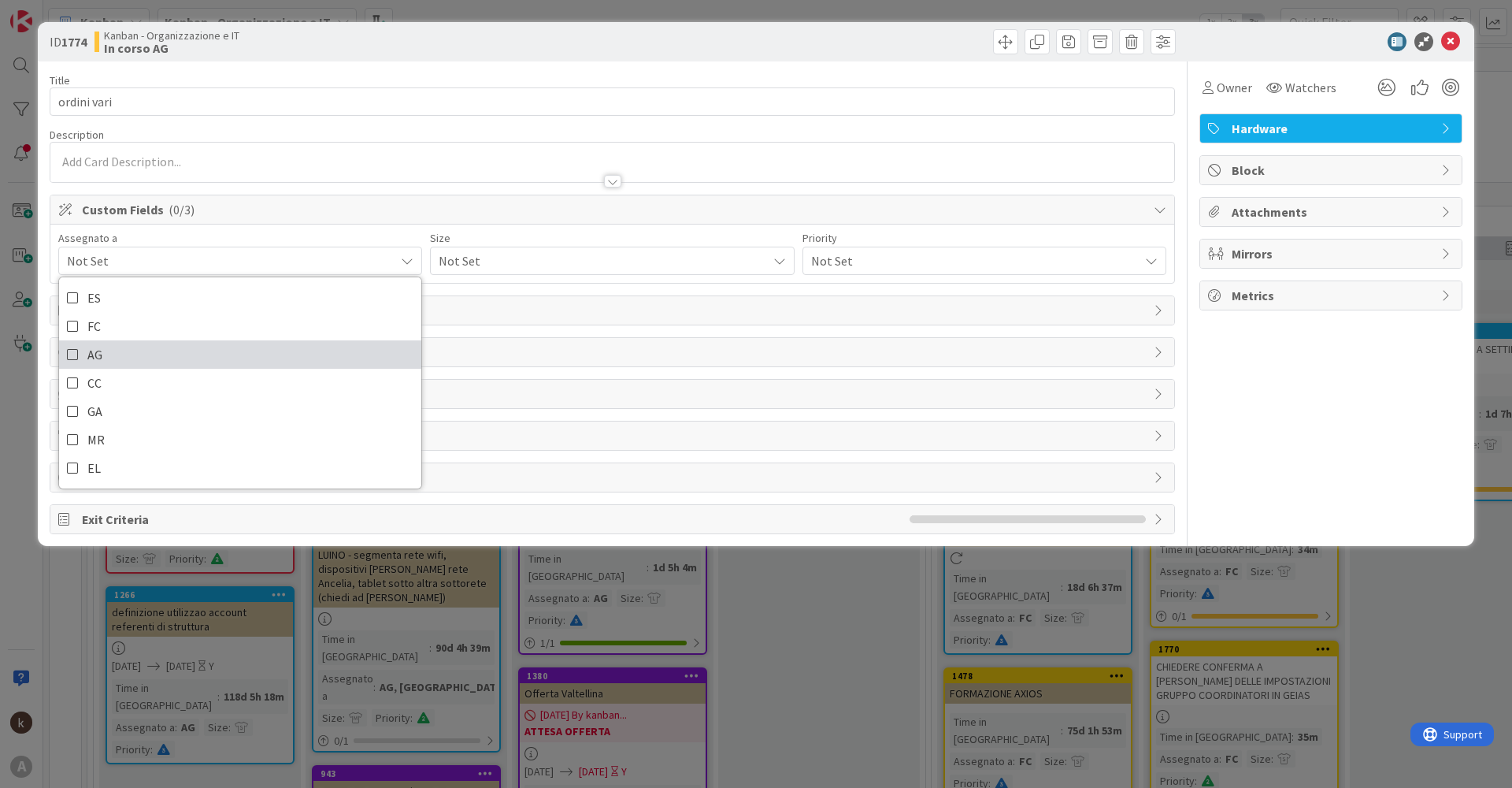
click at [98, 346] on span "AG" at bounding box center [96, 355] width 15 height 24
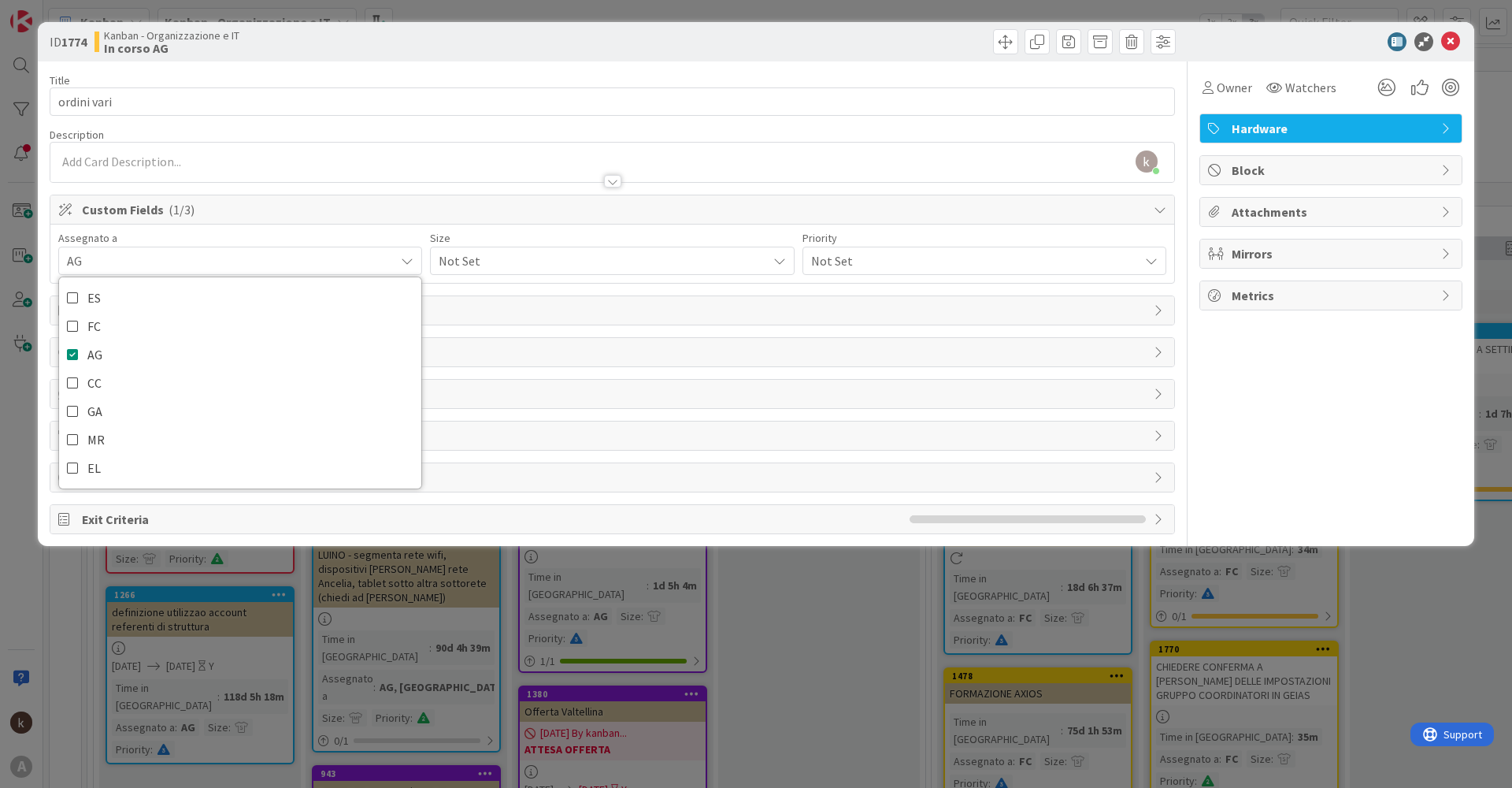
click at [527, 264] on span "Not Set" at bounding box center [598, 261] width 320 height 22
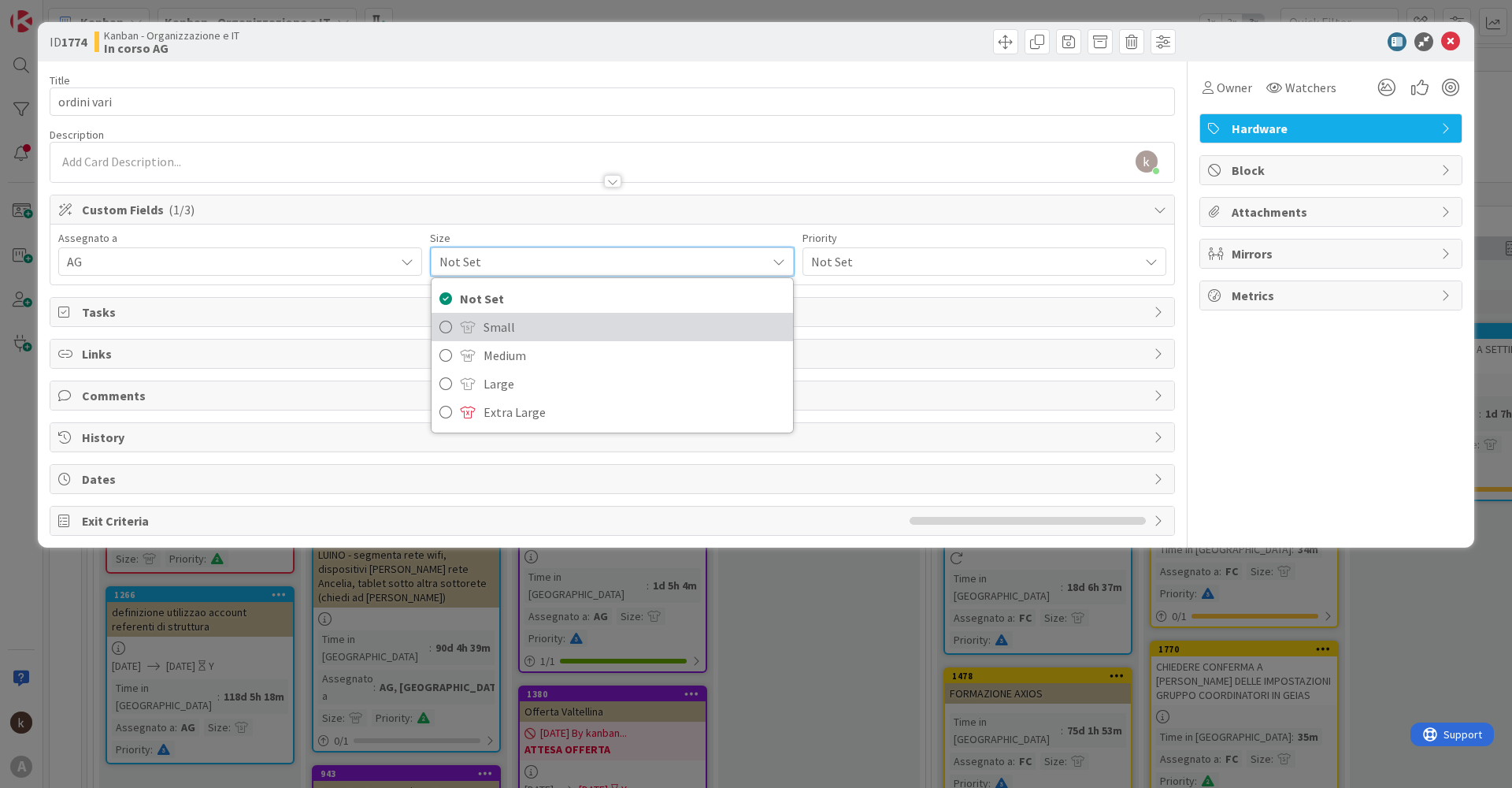
click at [499, 334] on span "Small" at bounding box center [634, 327] width 301 height 24
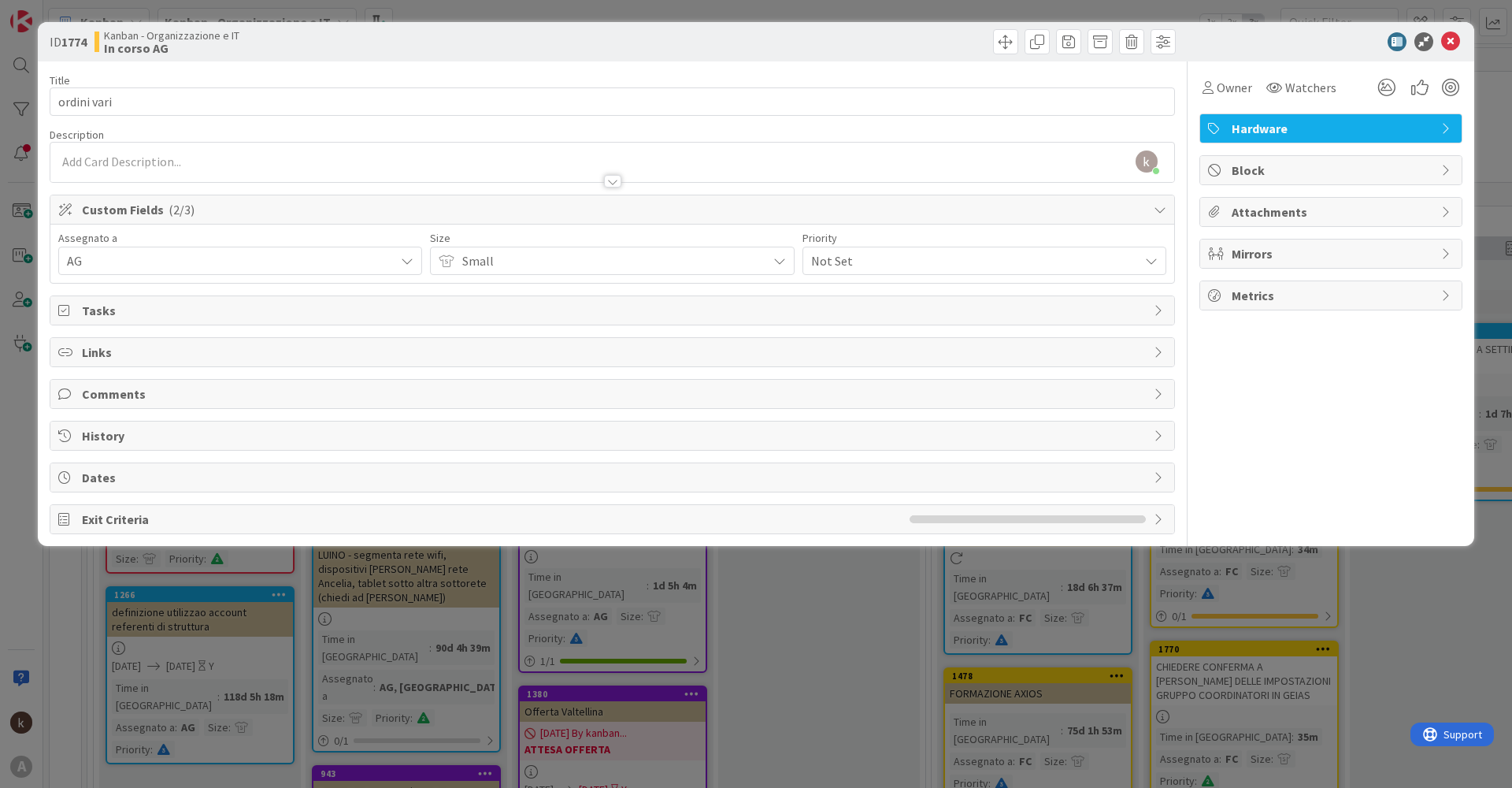
click at [877, 249] on div "Not Set" at bounding box center [984, 260] width 364 height 28
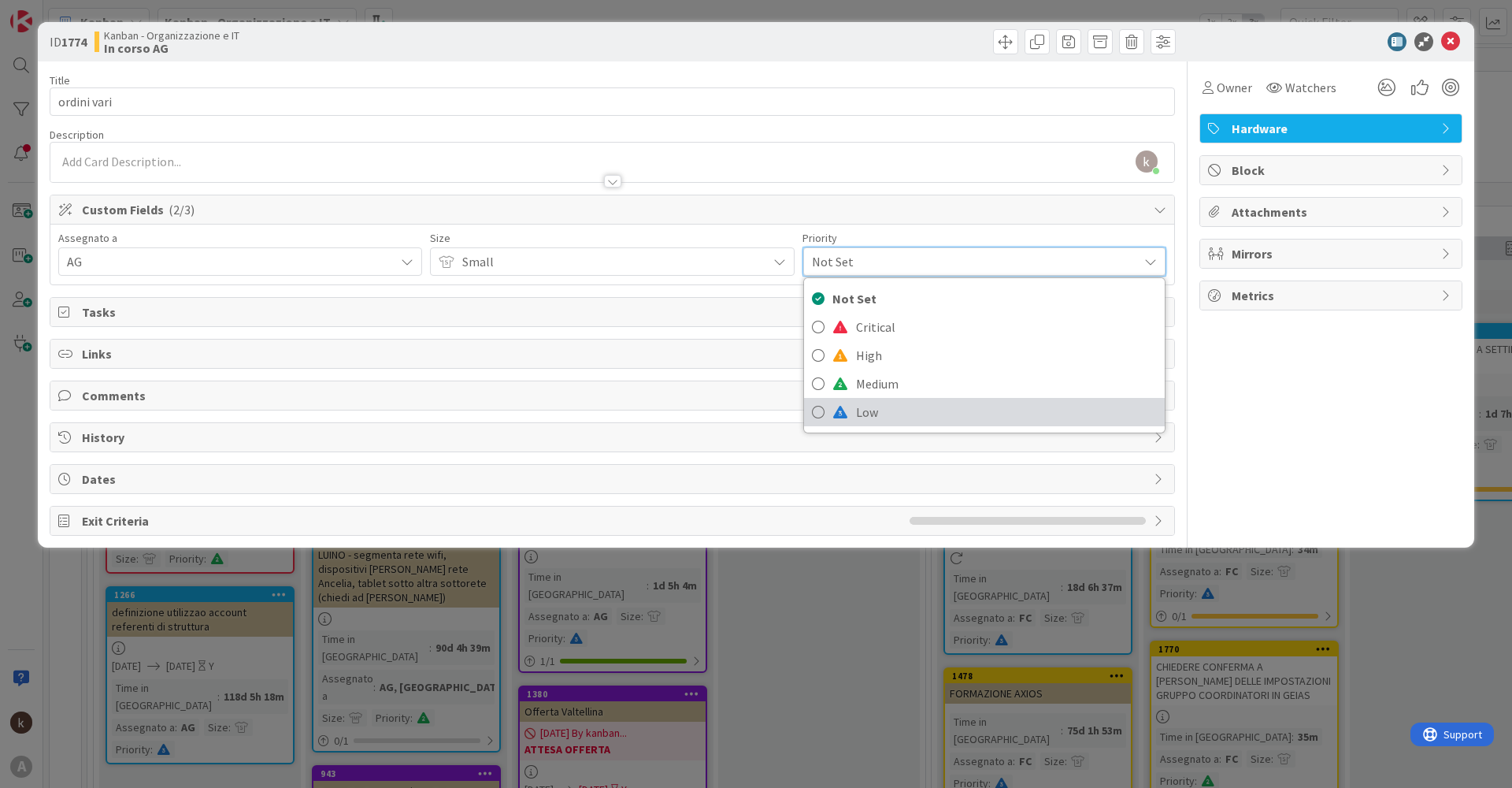
click at [867, 411] on span "Low" at bounding box center [1006, 412] width 301 height 24
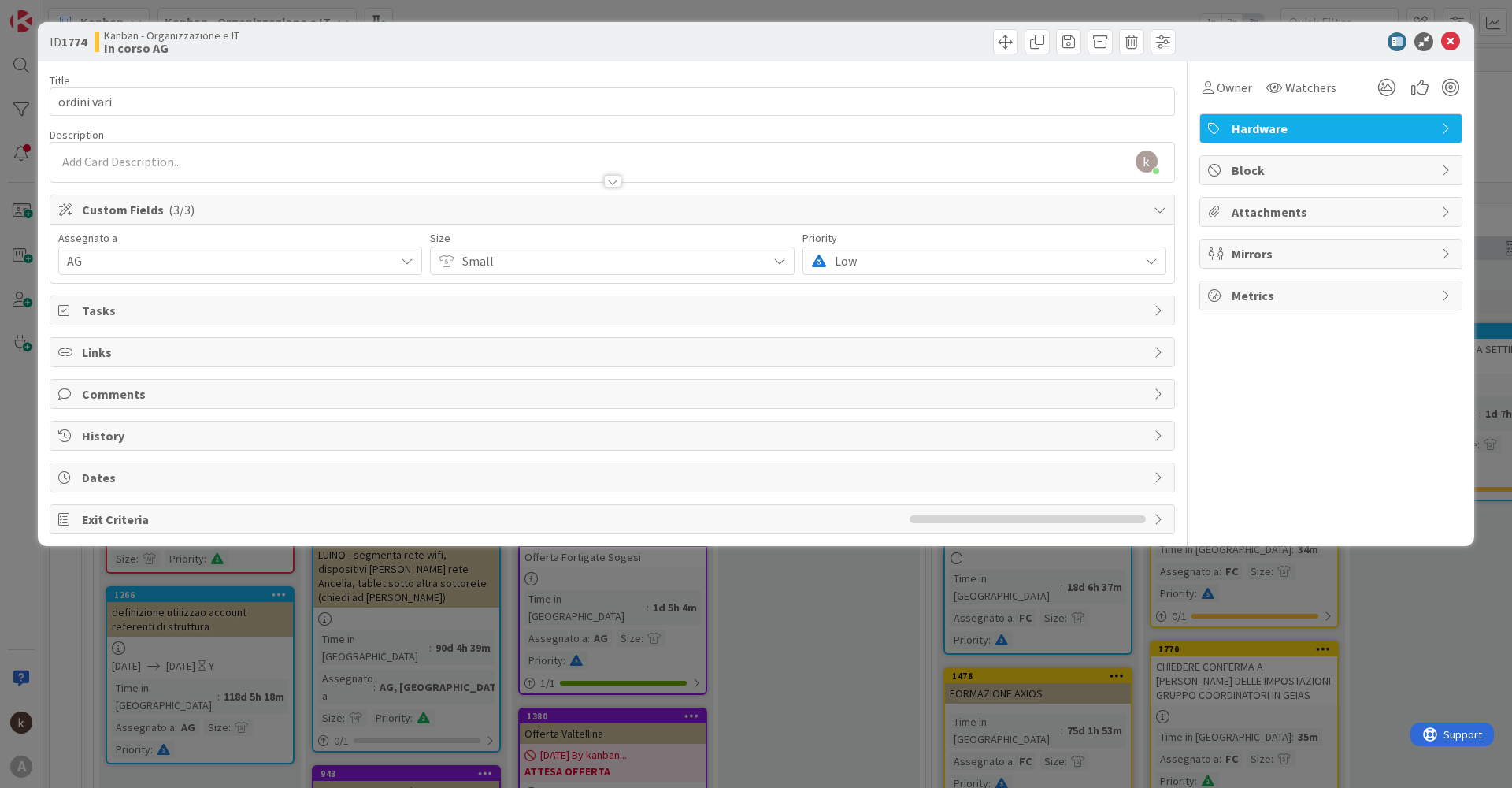
click at [160, 159] on div "kanban helpdesk just joined" at bounding box center [612, 162] width 1124 height 39
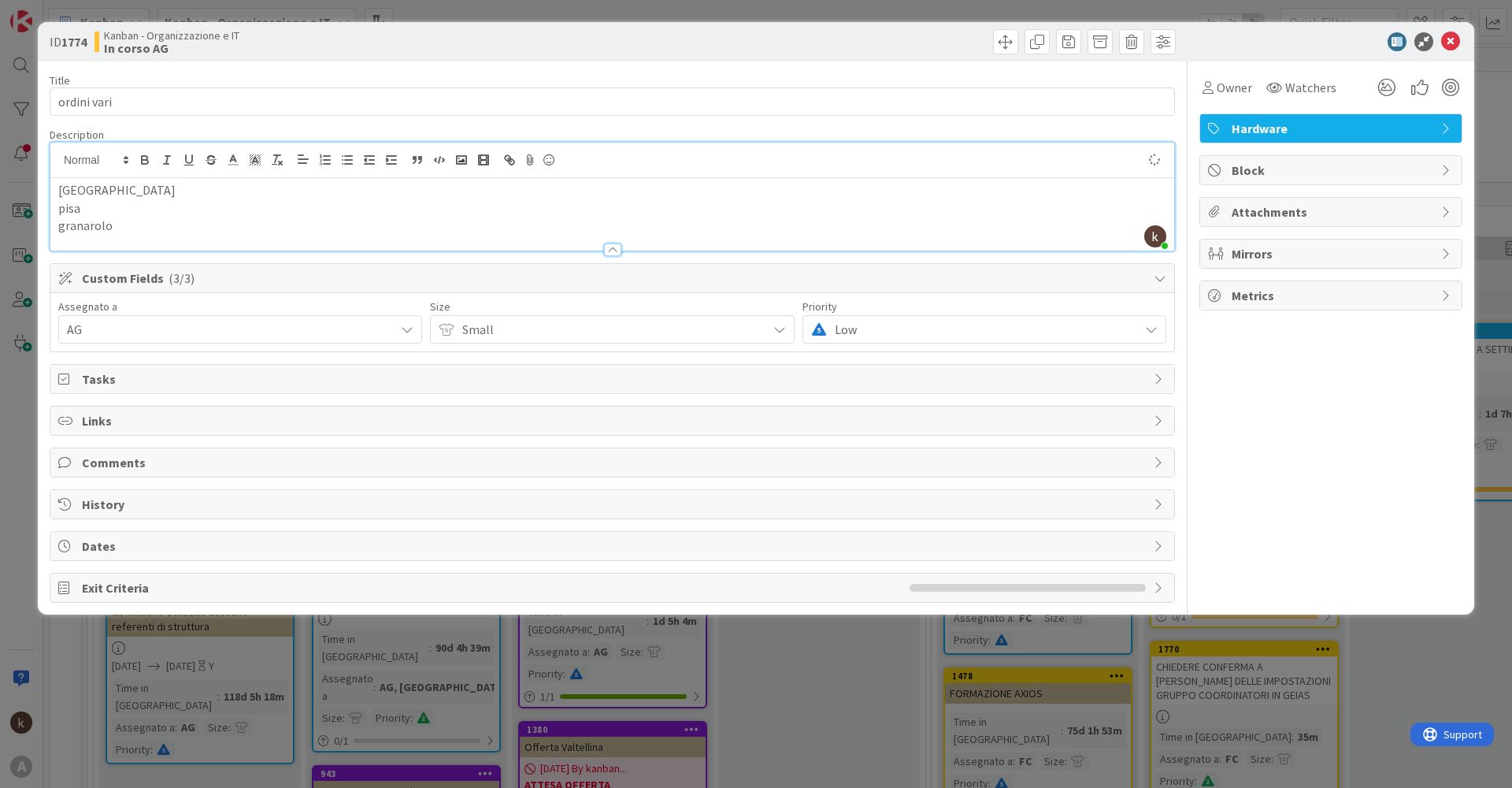
click at [98, 188] on p "[GEOGRAPHIC_DATA]" at bounding box center [612, 189] width 1109 height 18
click at [95, 207] on p "pisa" at bounding box center [612, 208] width 1109 height 18
click at [126, 227] on p "granarolo" at bounding box center [612, 225] width 1109 height 18
click at [1454, 45] on icon at bounding box center [1451, 42] width 19 height 19
